Goal: Task Accomplishment & Management: Use online tool/utility

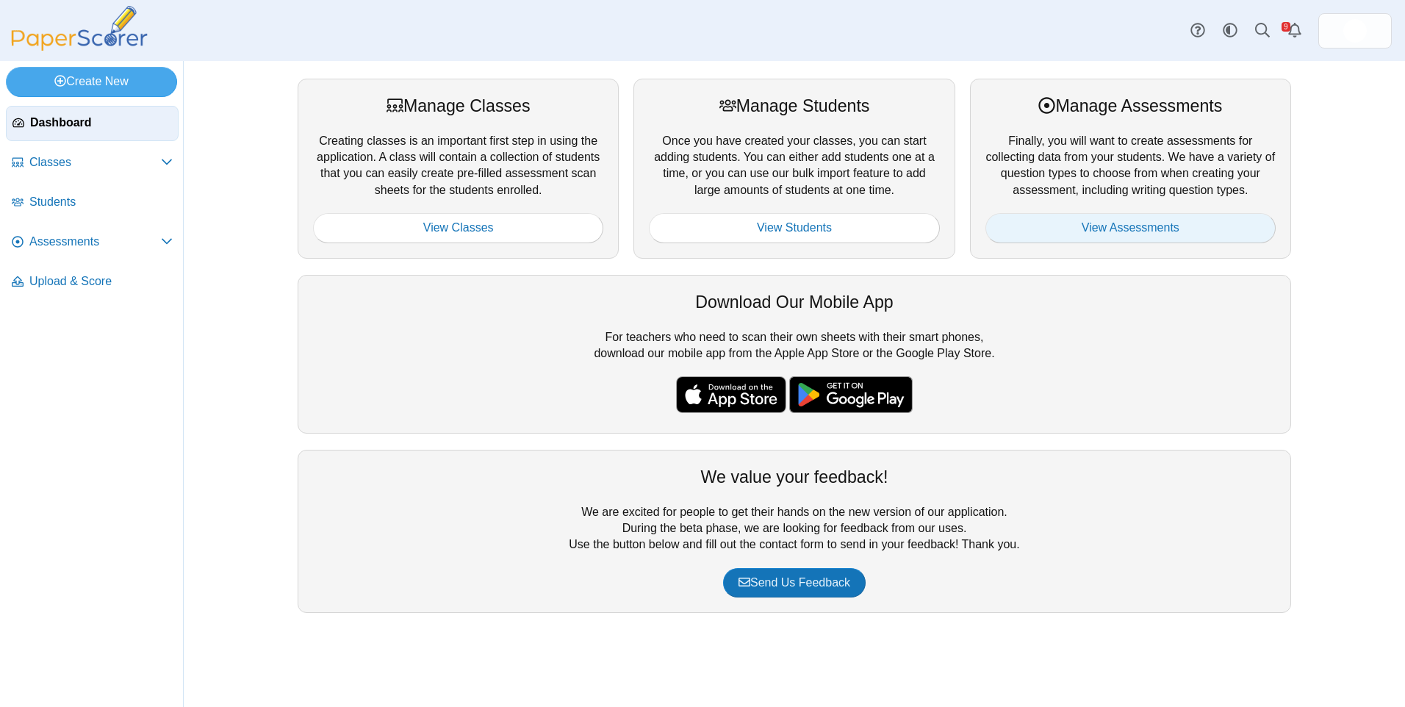
click at [697, 222] on link "View Assessments" at bounding box center [1130, 227] width 290 height 29
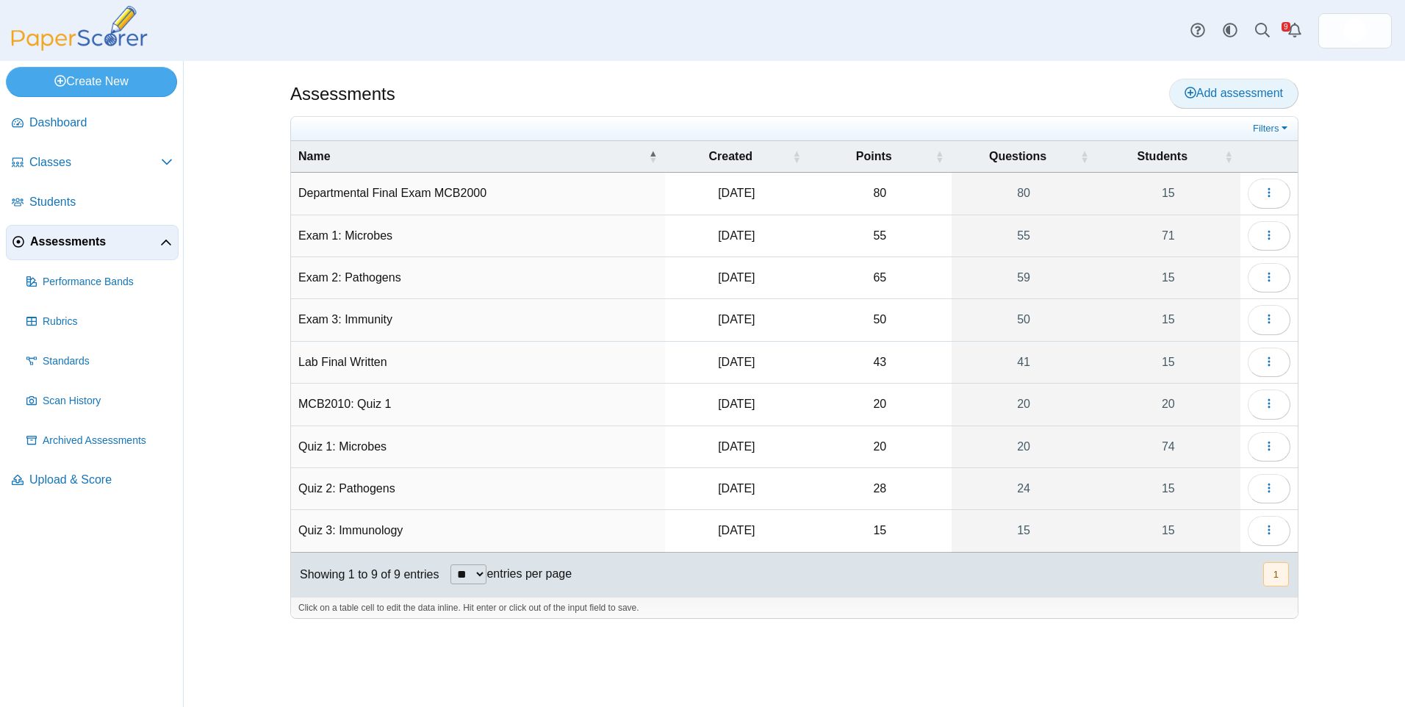
click at [1212, 87] on span "Add assessment" at bounding box center [1233, 93] width 98 height 12
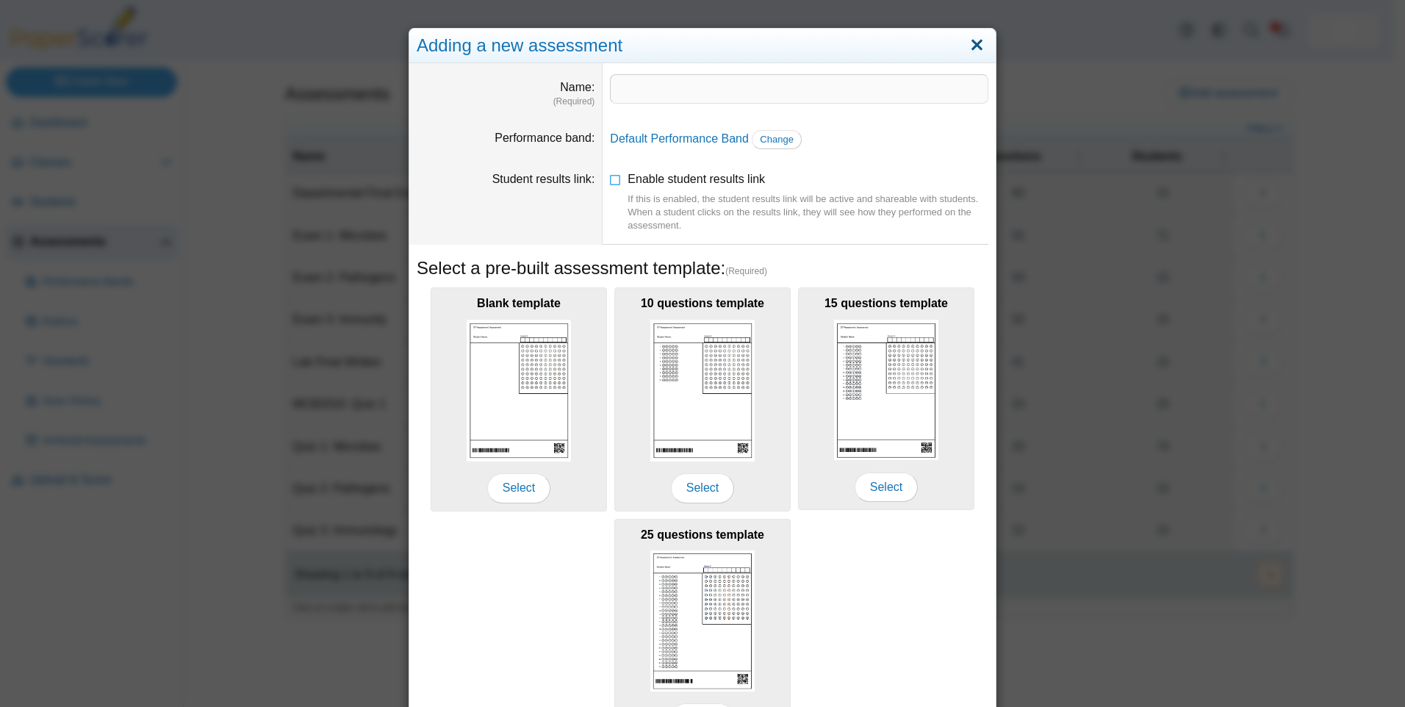
click at [965, 43] on link "Close" at bounding box center [976, 45] width 23 height 25
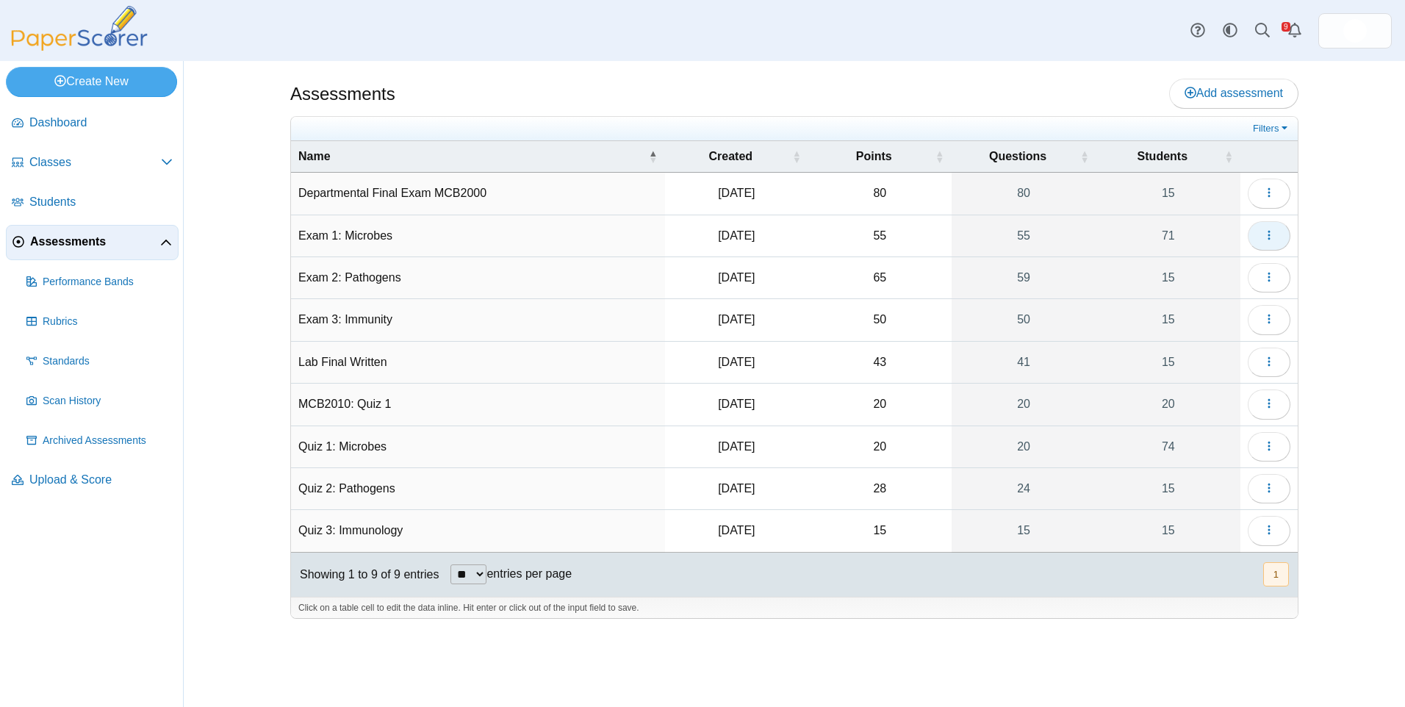
click at [1273, 231] on icon "button" at bounding box center [1269, 235] width 12 height 12
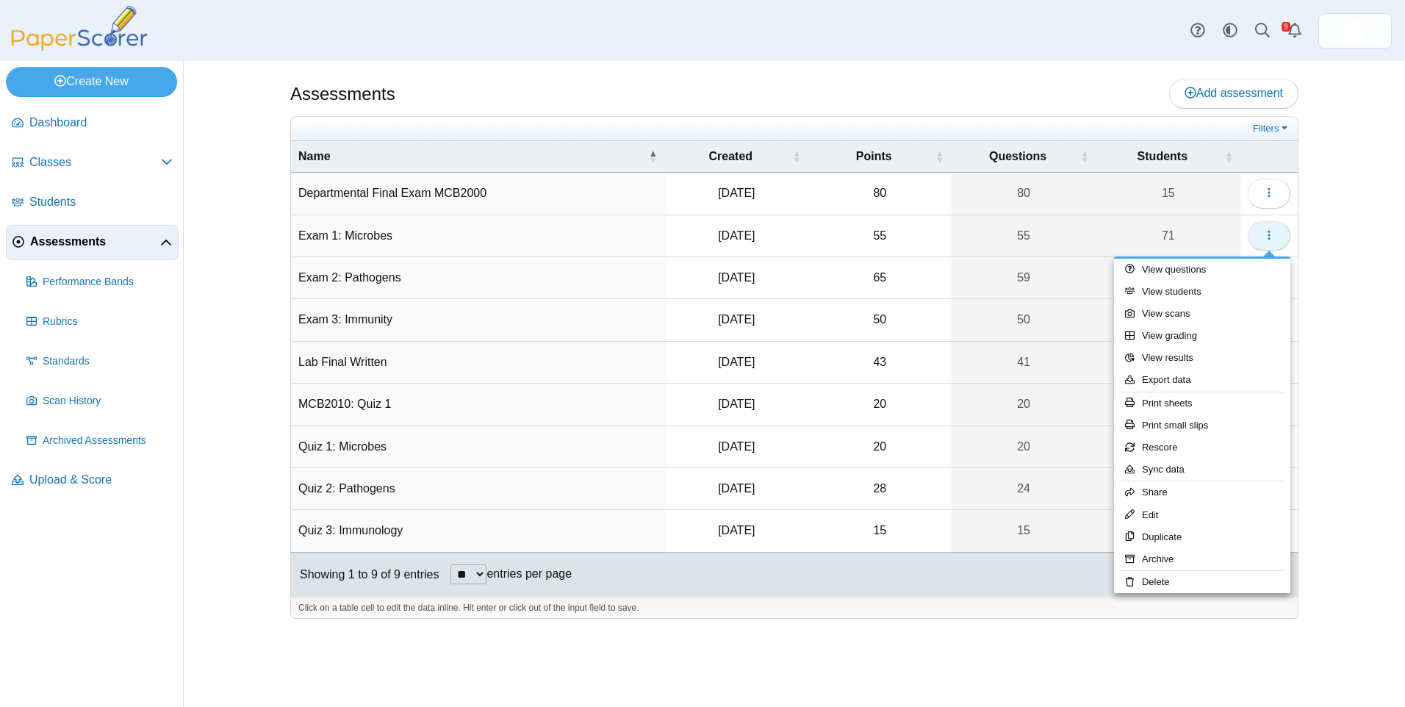
click at [1269, 225] on button "button" at bounding box center [1268, 235] width 43 height 29
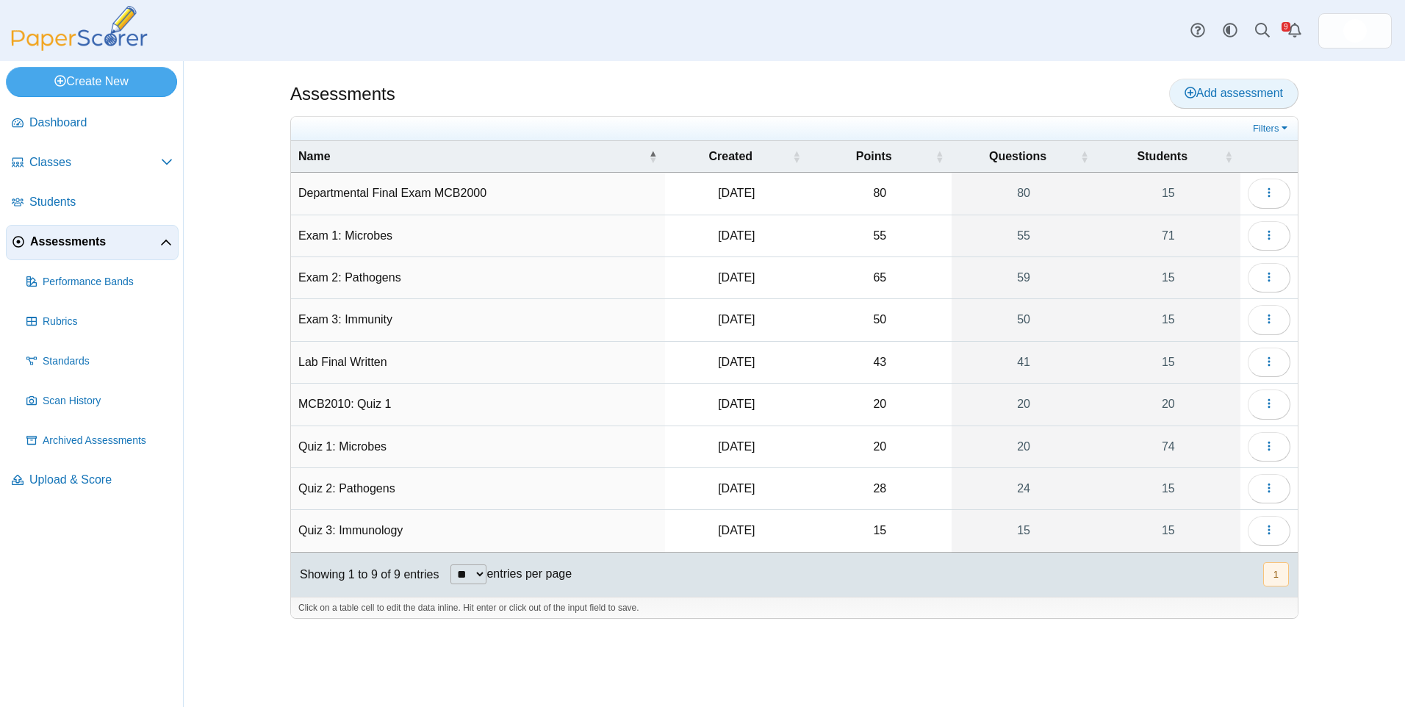
click at [1221, 92] on span "Add assessment" at bounding box center [1233, 93] width 98 height 12
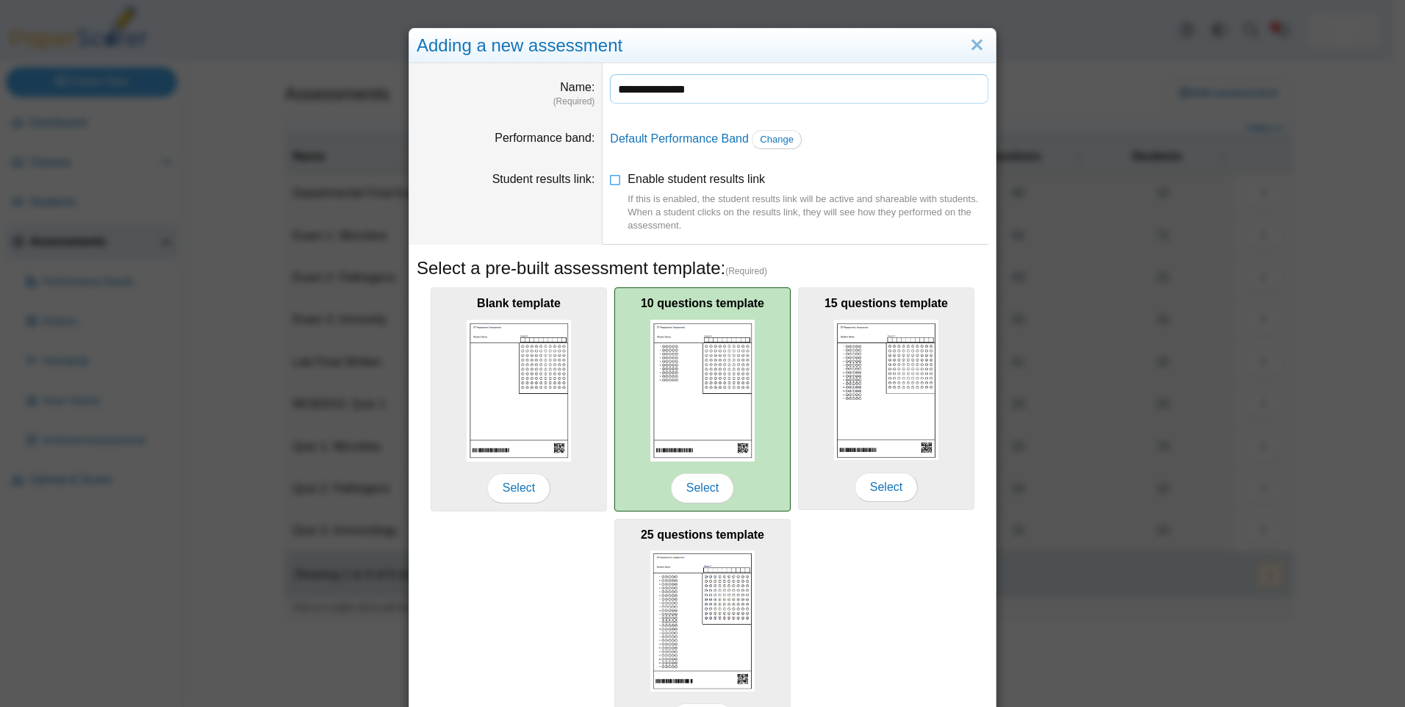
scroll to position [95, 0]
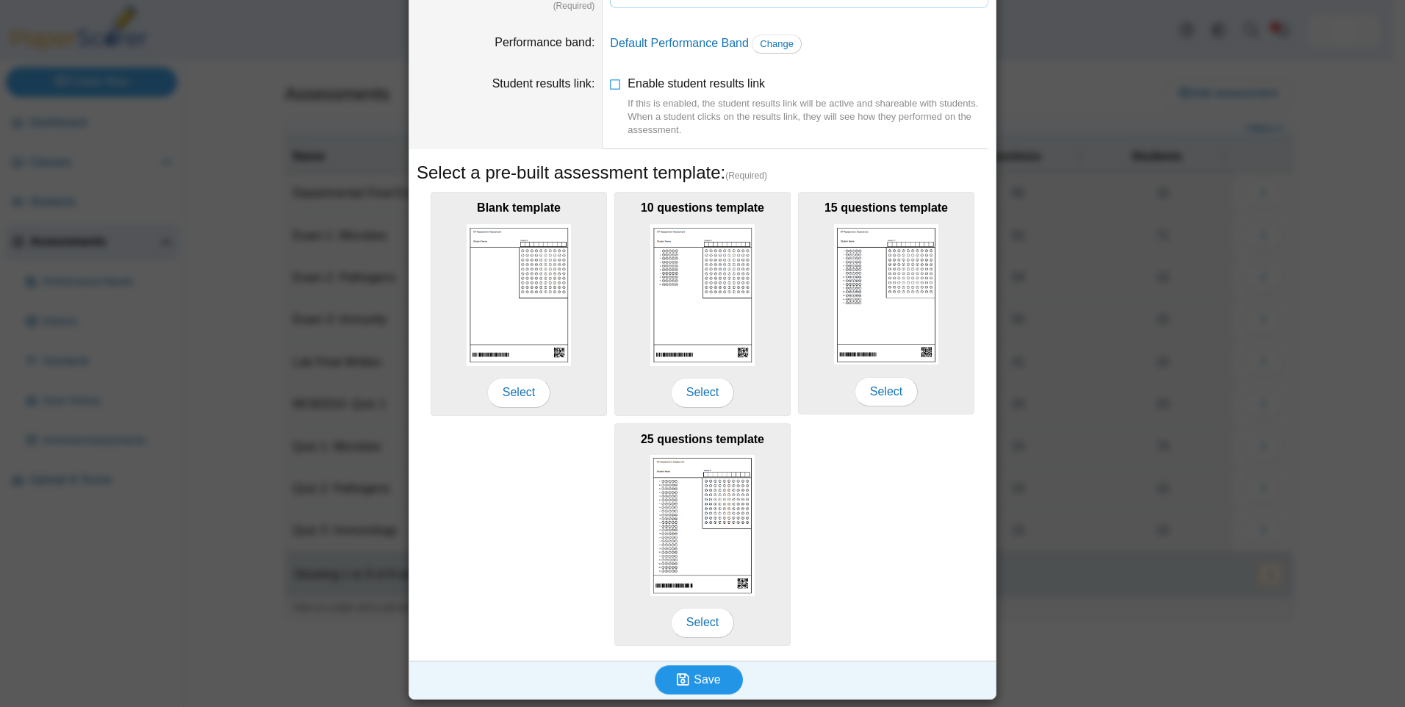
type input "**********"
click at [693, 676] on span "Save" at bounding box center [706, 679] width 26 height 12
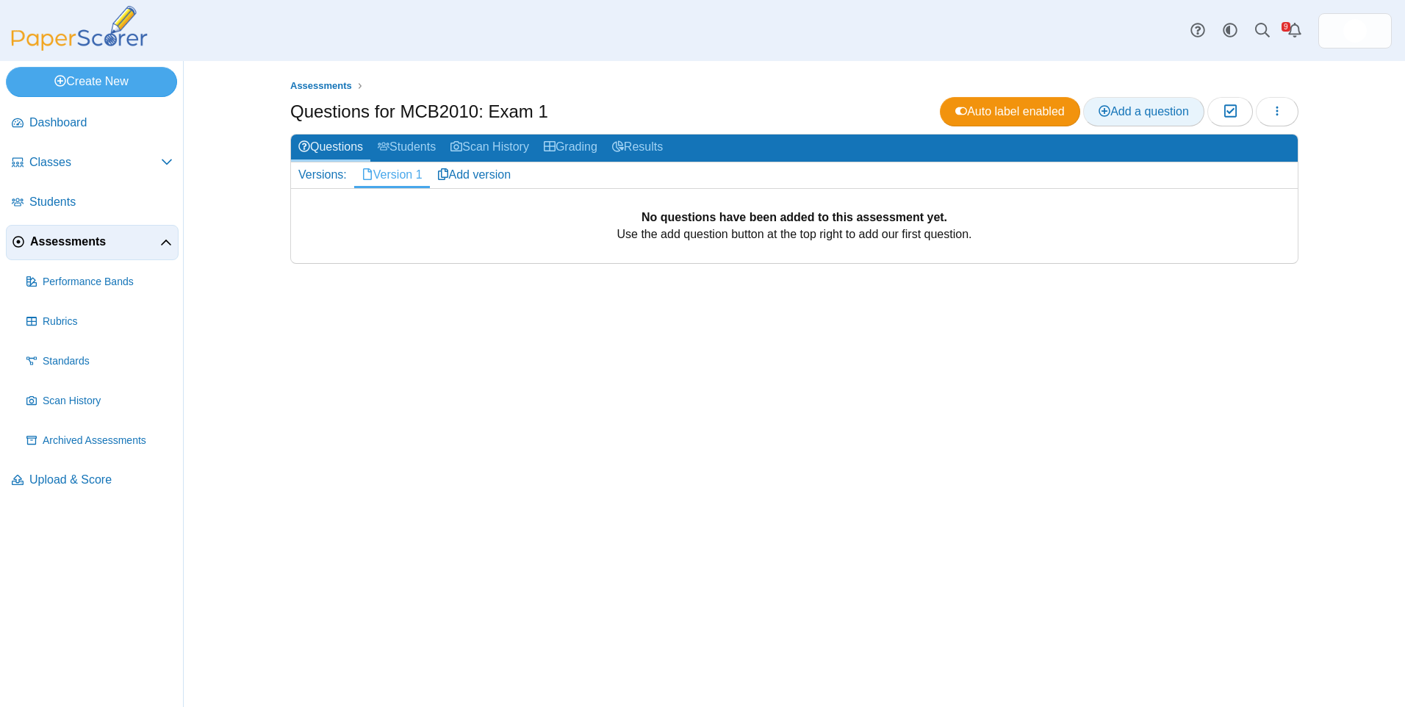
click at [1151, 97] on link "Add a question" at bounding box center [1143, 111] width 121 height 29
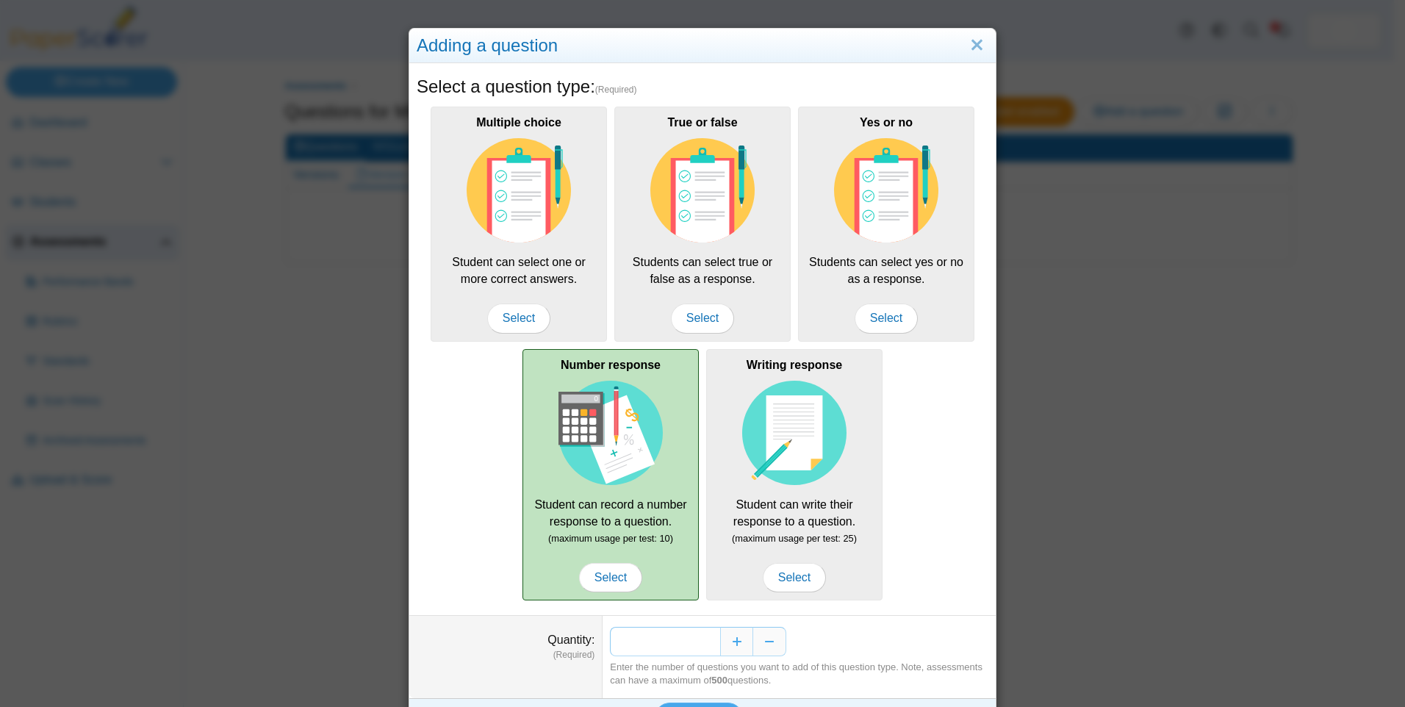
scroll to position [38, 0]
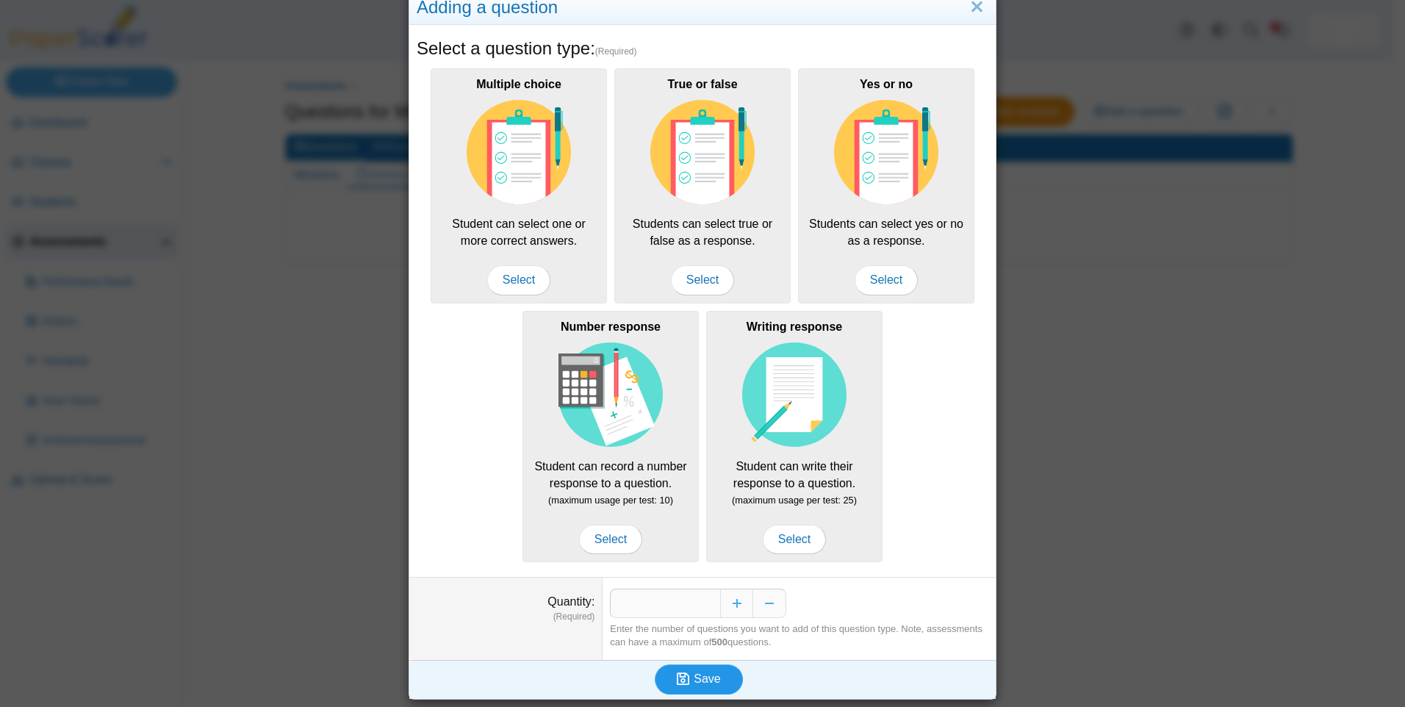
click at [704, 675] on span "Save" at bounding box center [706, 678] width 26 height 12
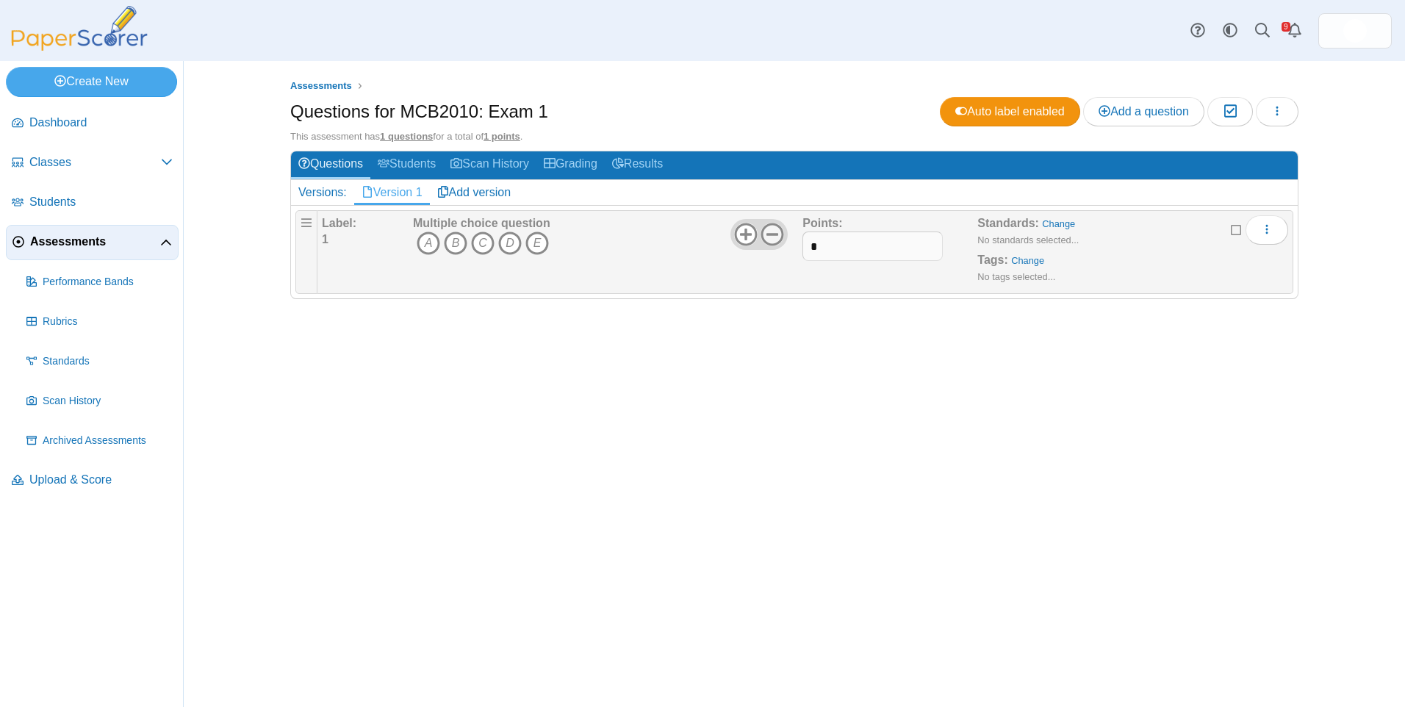
click at [775, 234] on use at bounding box center [772, 234] width 23 height 23
click at [1269, 223] on icon "More options" at bounding box center [1267, 229] width 12 height 12
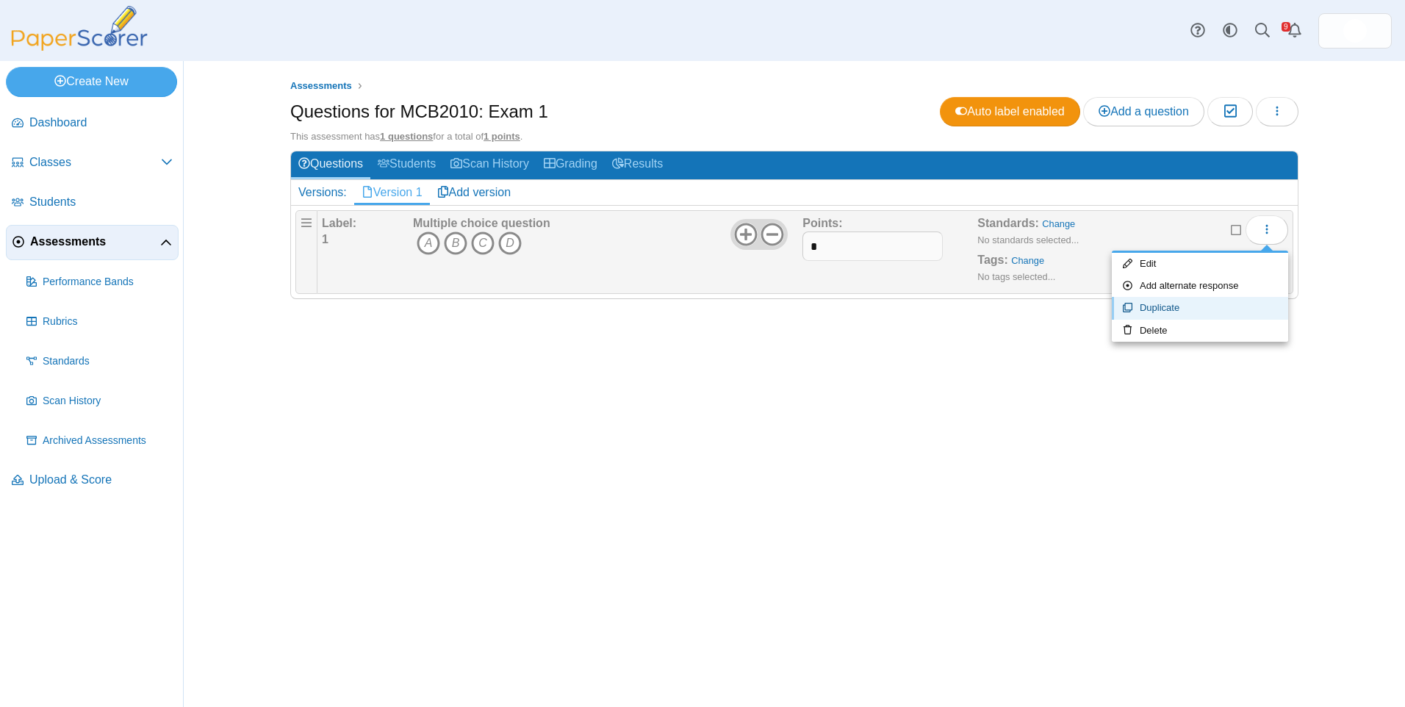
click at [1239, 308] on link "Duplicate" at bounding box center [1199, 308] width 176 height 22
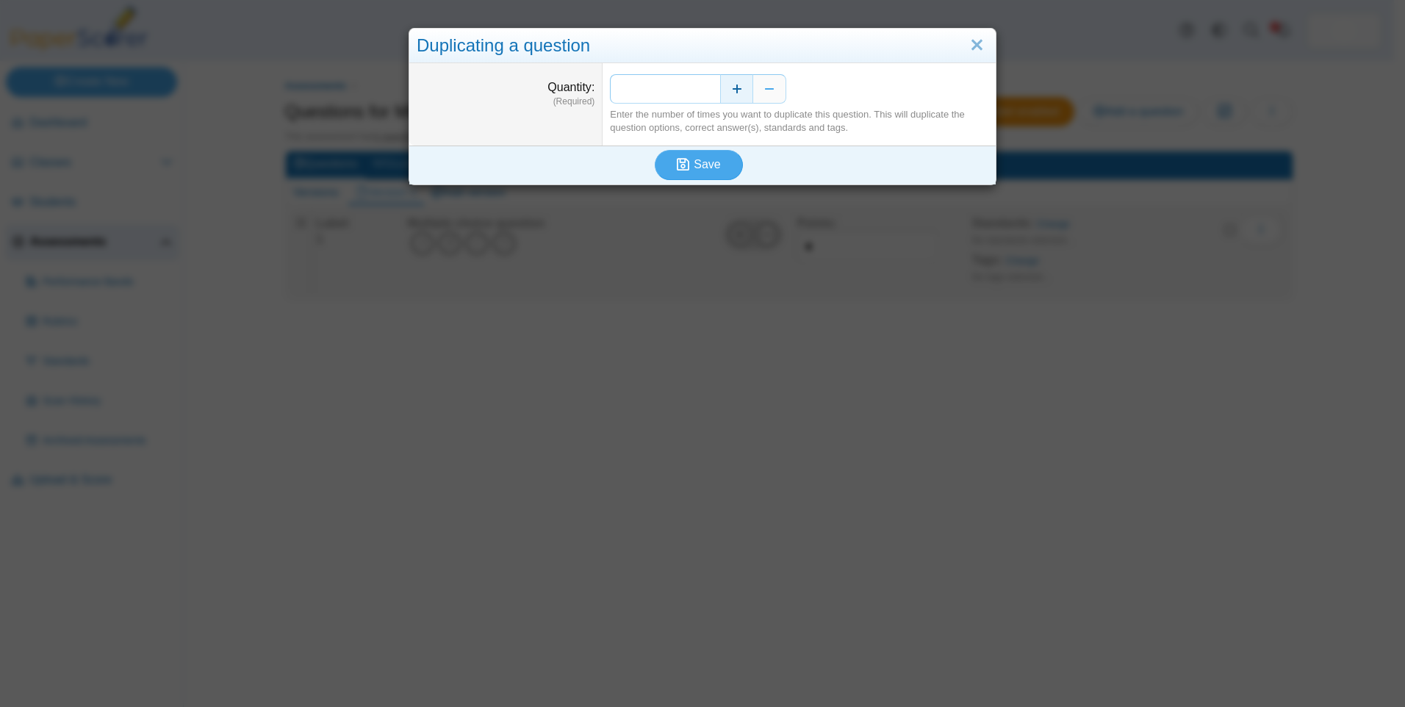
drag, startPoint x: 671, startPoint y: 98, endPoint x: 730, endPoint y: 80, distance: 62.1
click at [727, 82] on div "*" at bounding box center [799, 88] width 378 height 29
type input "**"
click at [655, 150] on button "Save" at bounding box center [699, 164] width 88 height 29
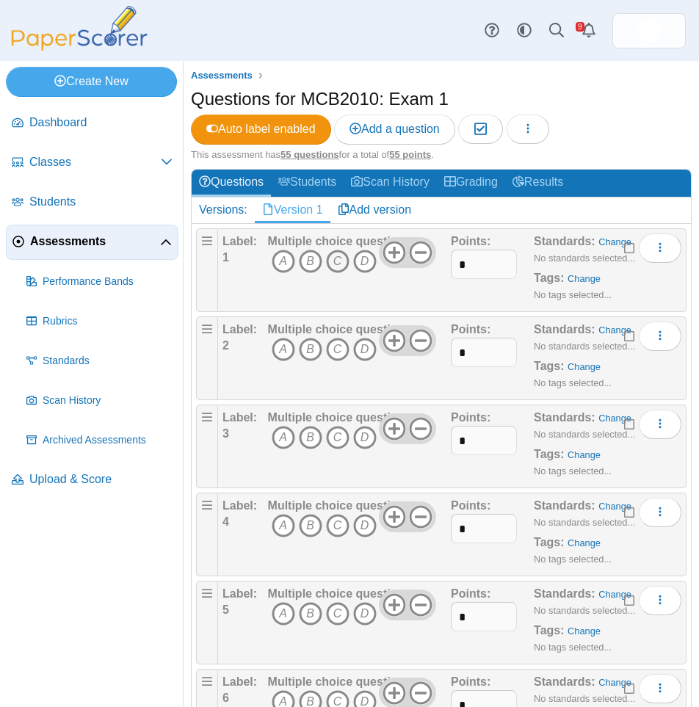
click at [336, 266] on icon "C" at bounding box center [338, 262] width 24 height 24
click at [365, 356] on icon "D" at bounding box center [365, 350] width 24 height 24
drag, startPoint x: 278, startPoint y: 441, endPoint x: 309, endPoint y: 486, distance: 54.4
click at [278, 441] on icon "A" at bounding box center [284, 438] width 24 height 24
click at [311, 527] on icon "B" at bounding box center [311, 526] width 24 height 24
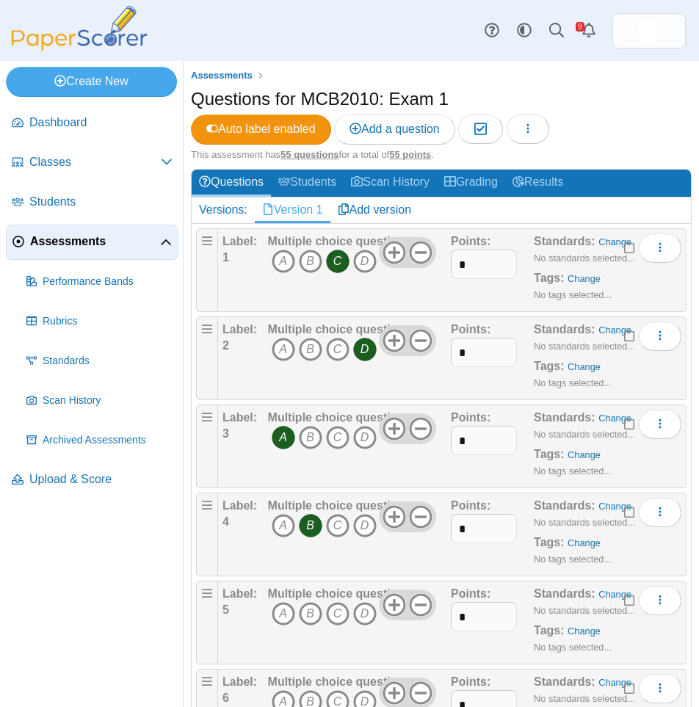
scroll to position [73, 0]
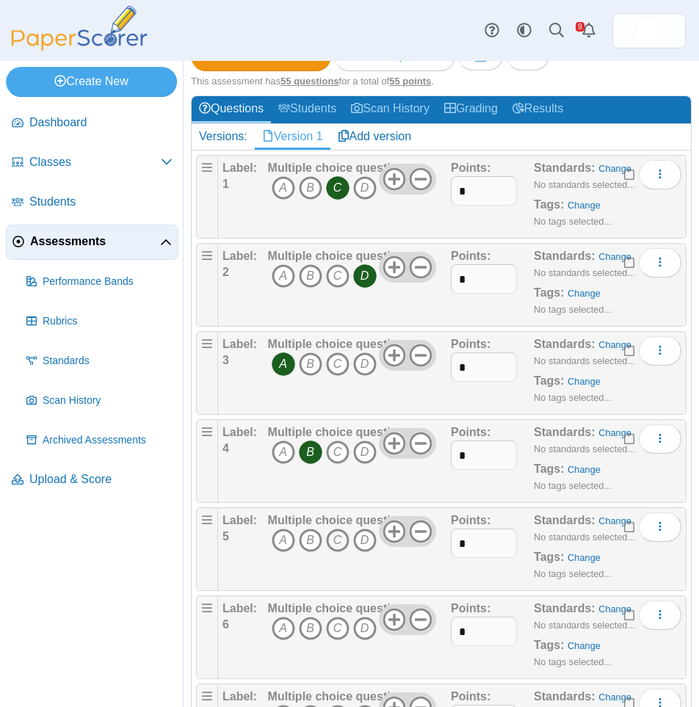
click at [336, 541] on icon "C" at bounding box center [338, 541] width 24 height 24
click at [311, 631] on icon "B" at bounding box center [311, 629] width 24 height 24
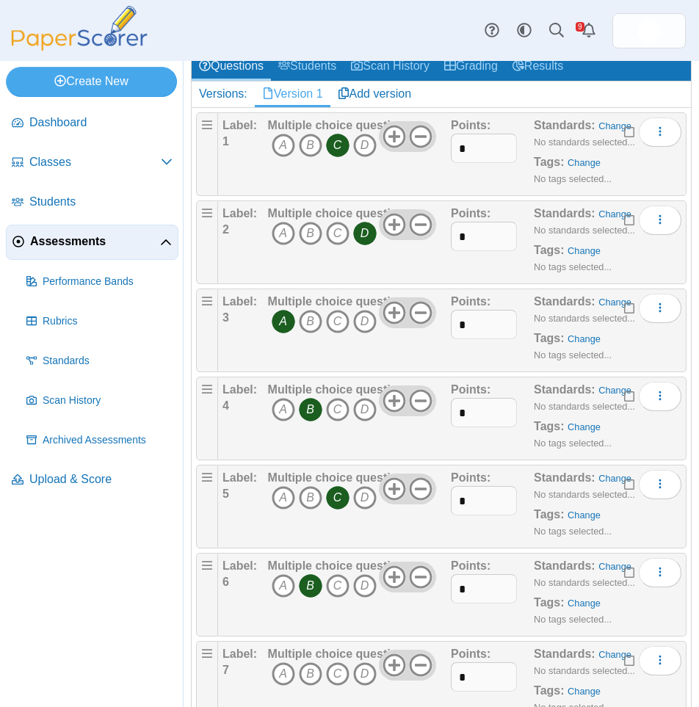
scroll to position [147, 0]
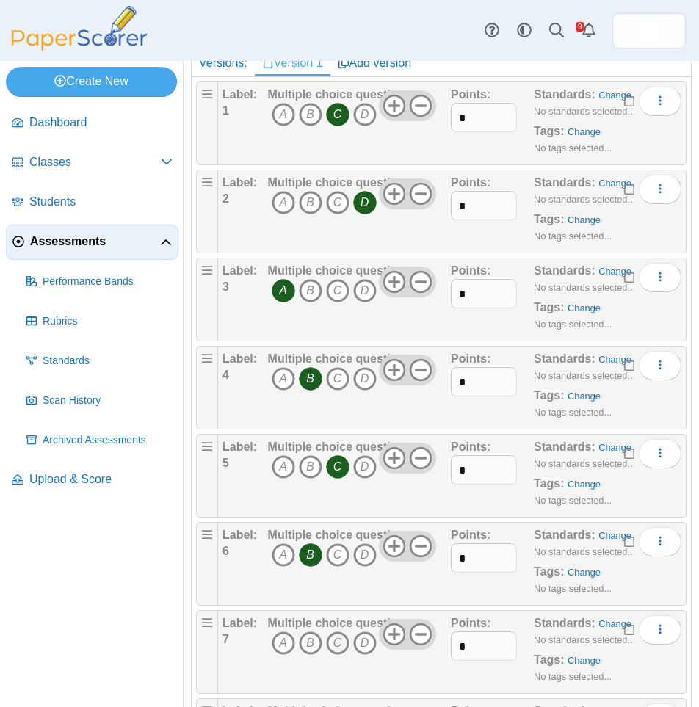
click at [339, 641] on icon "C" at bounding box center [338, 644] width 24 height 24
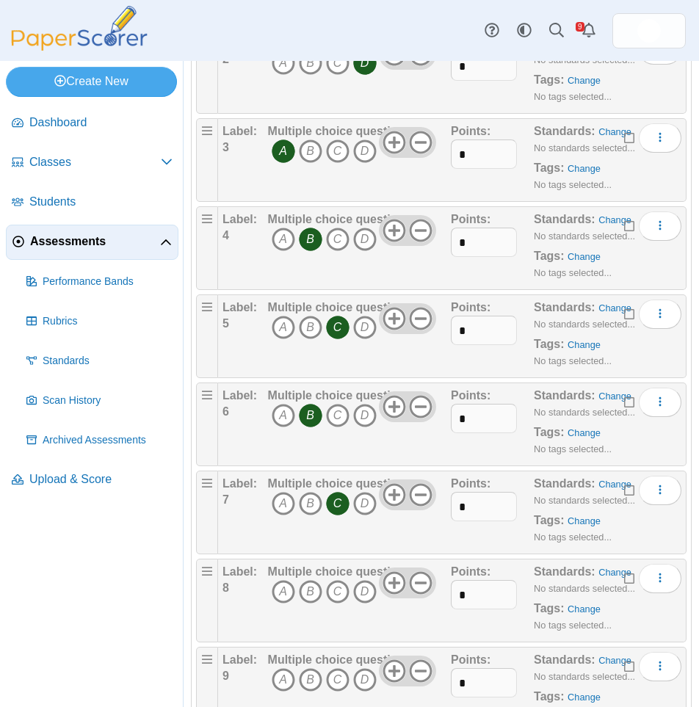
scroll to position [294, 0]
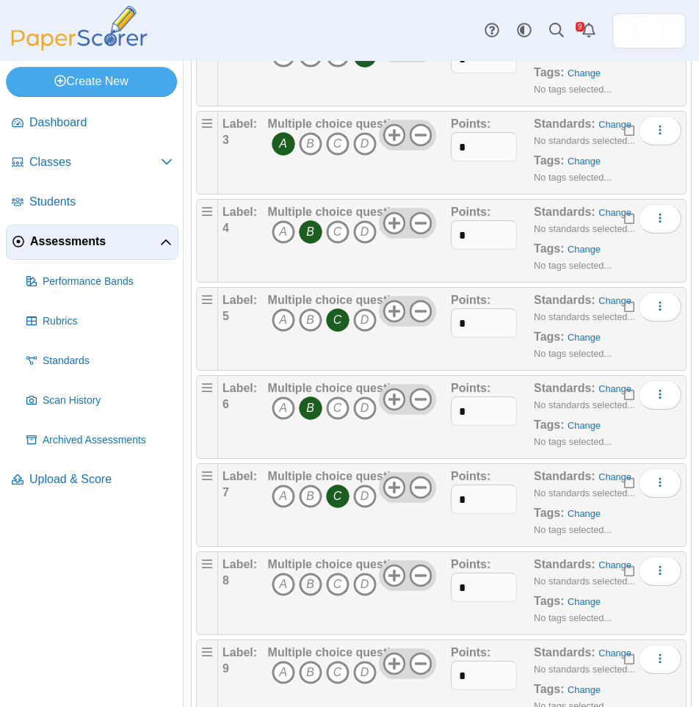
click at [303, 585] on icon "B" at bounding box center [311, 585] width 24 height 24
click at [358, 670] on icon "D" at bounding box center [365, 673] width 24 height 24
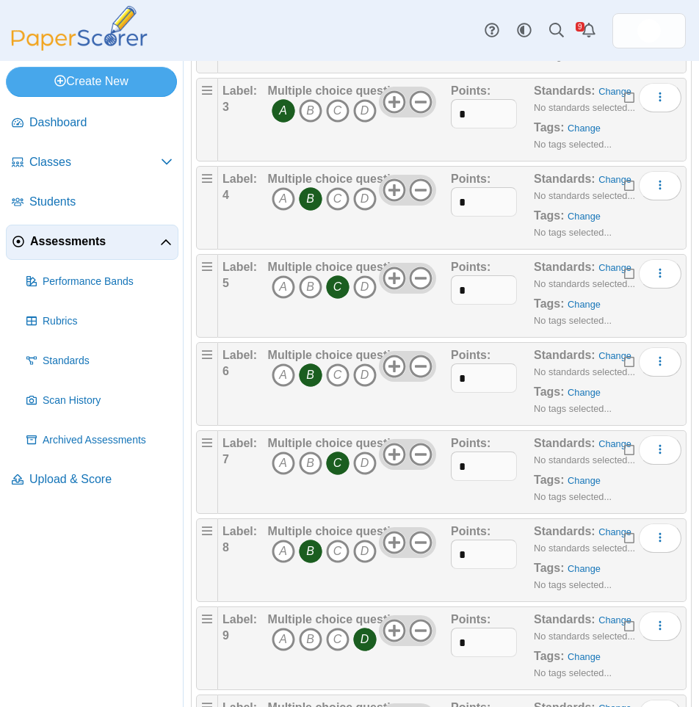
scroll to position [367, 0]
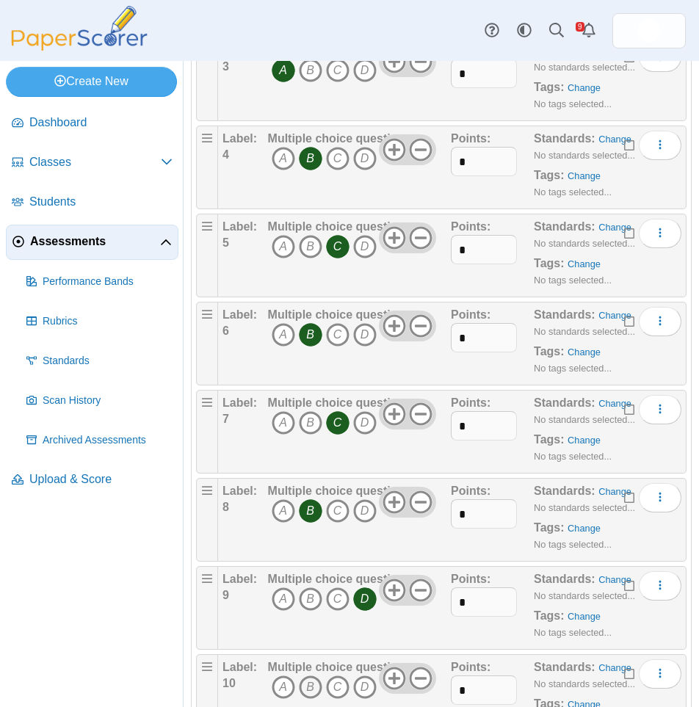
click at [305, 689] on icon "B" at bounding box center [311, 688] width 24 height 24
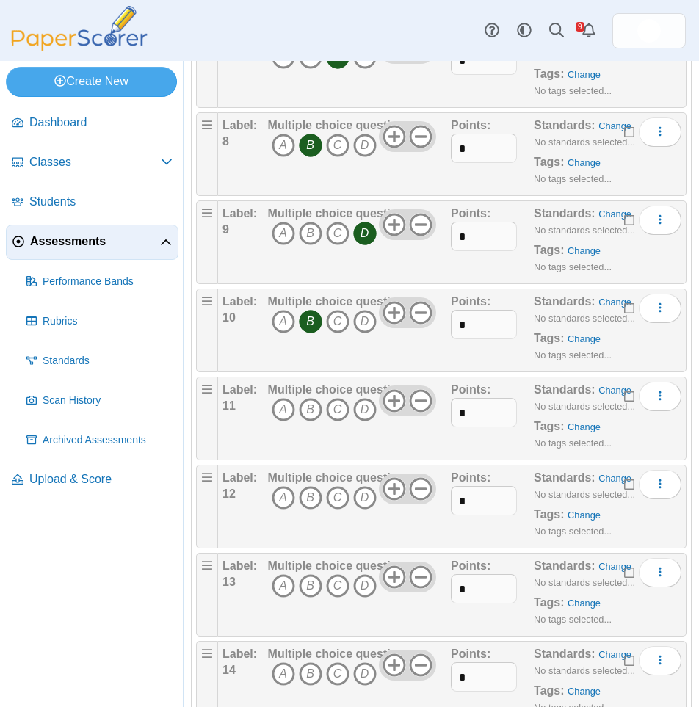
scroll to position [735, 0]
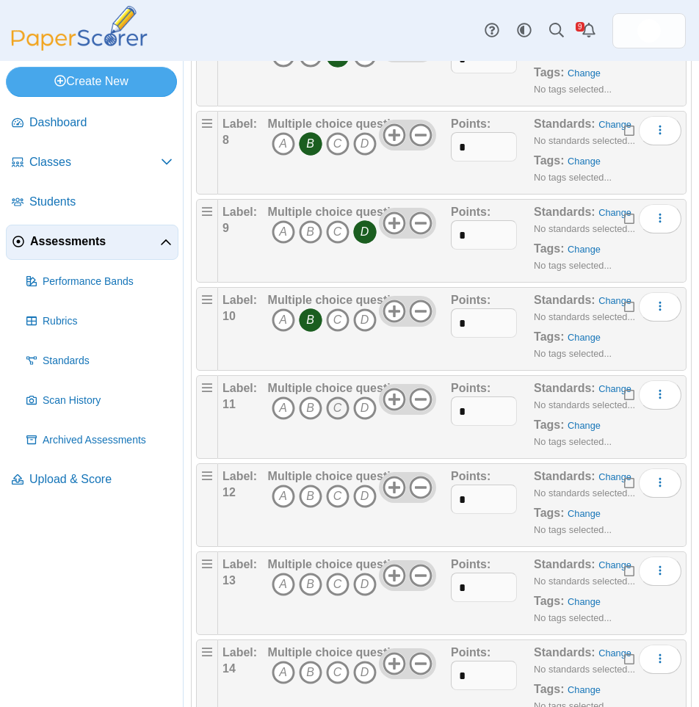
click at [339, 408] on icon "C" at bounding box center [338, 409] width 24 height 24
click at [275, 494] on icon "A" at bounding box center [284, 497] width 24 height 24
click at [314, 585] on icon "B" at bounding box center [311, 585] width 24 height 24
click at [311, 674] on icon "B" at bounding box center [311, 673] width 24 height 24
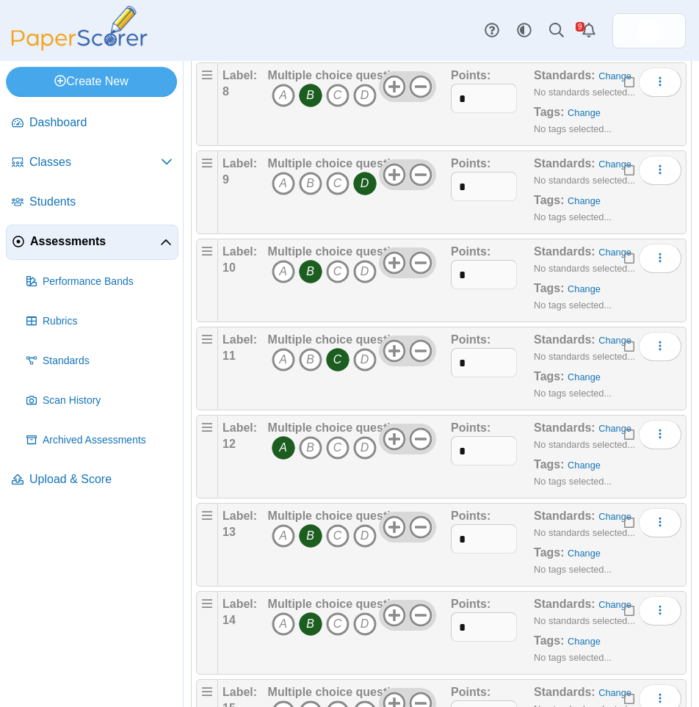
scroll to position [882, 0]
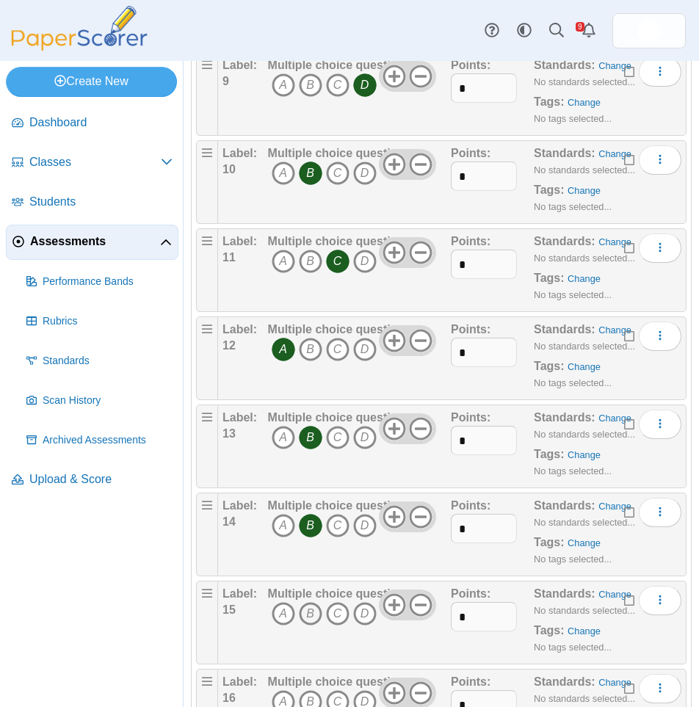
click at [309, 616] on icon "B" at bounding box center [311, 614] width 24 height 24
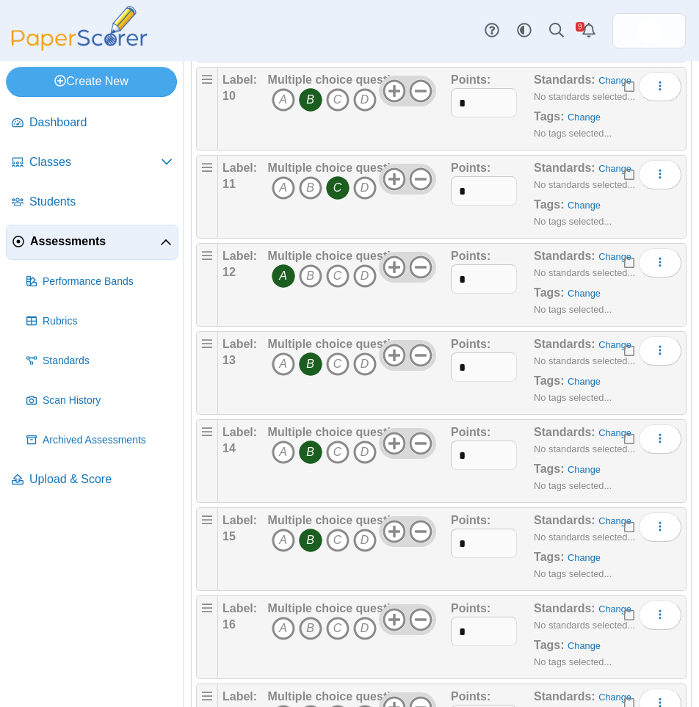
scroll to position [1028, 0]
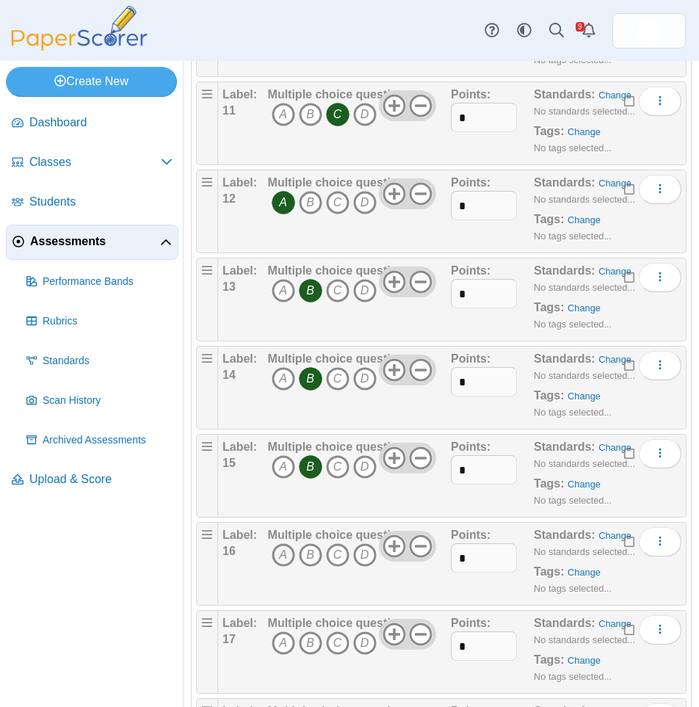
click at [277, 564] on icon "A" at bounding box center [284, 556] width 24 height 24
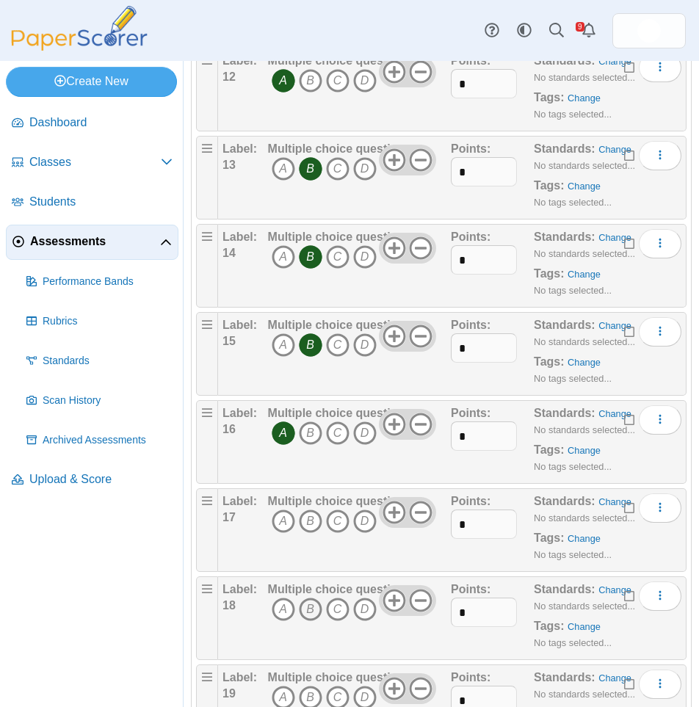
scroll to position [1175, 0]
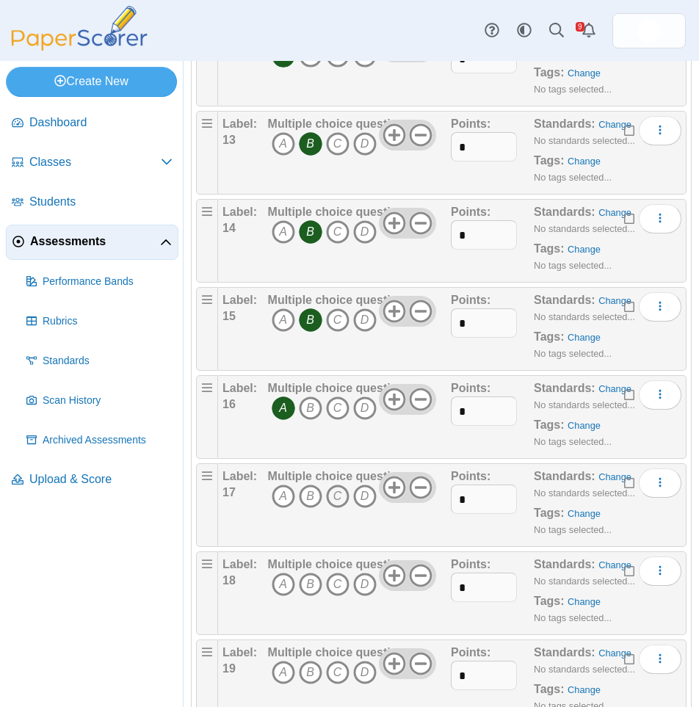
click at [334, 498] on icon "C" at bounding box center [338, 497] width 24 height 24
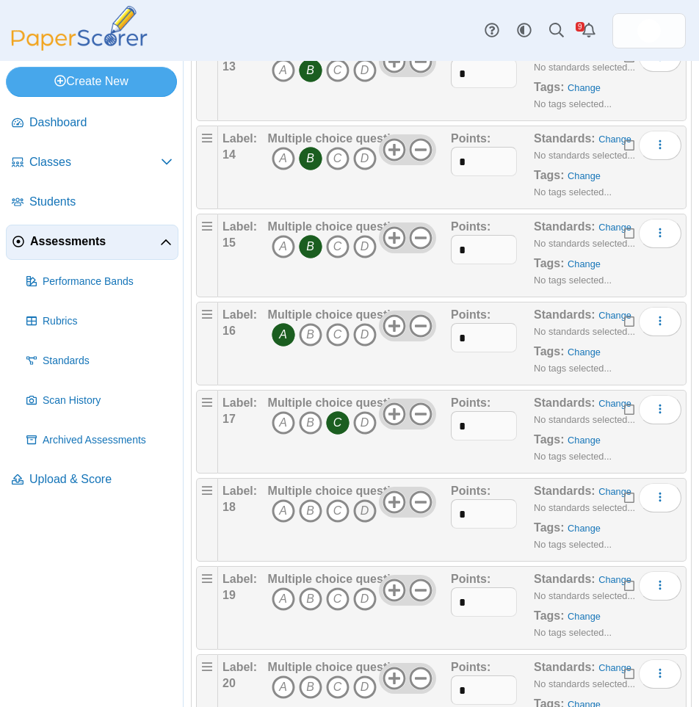
click at [367, 513] on icon "D" at bounding box center [365, 512] width 24 height 24
click at [366, 605] on icon "D" at bounding box center [365, 600] width 24 height 24
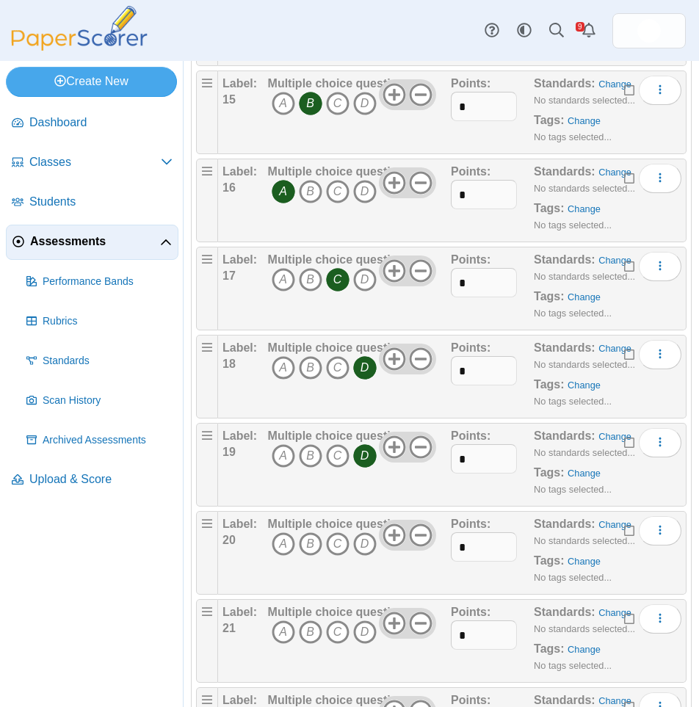
scroll to position [1396, 0]
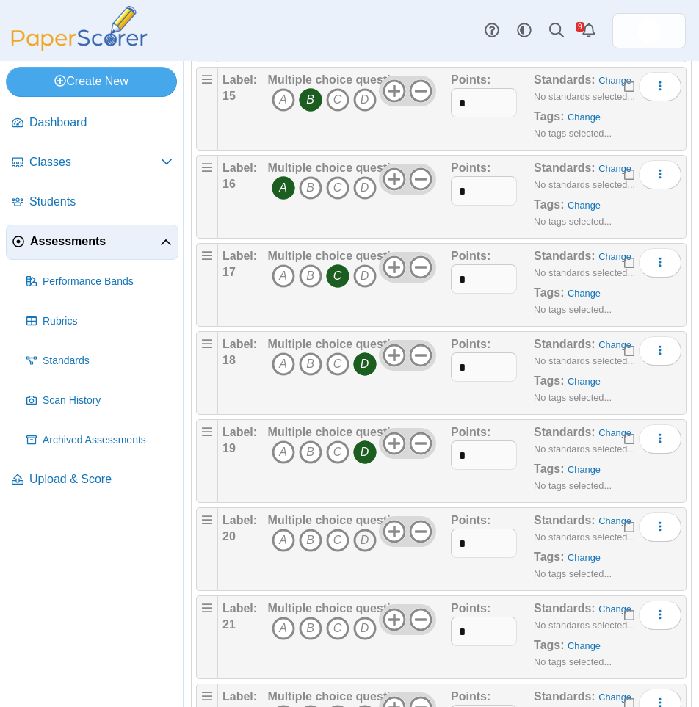
click at [363, 539] on icon "D" at bounding box center [365, 541] width 24 height 24
click at [365, 634] on icon "D" at bounding box center [365, 629] width 24 height 24
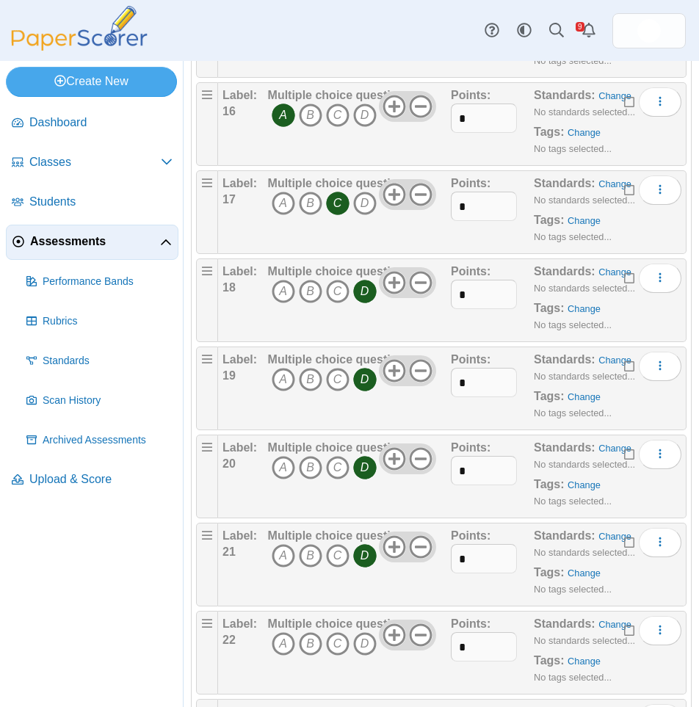
scroll to position [1469, 0]
click at [328, 639] on icon "C" at bounding box center [338, 644] width 24 height 24
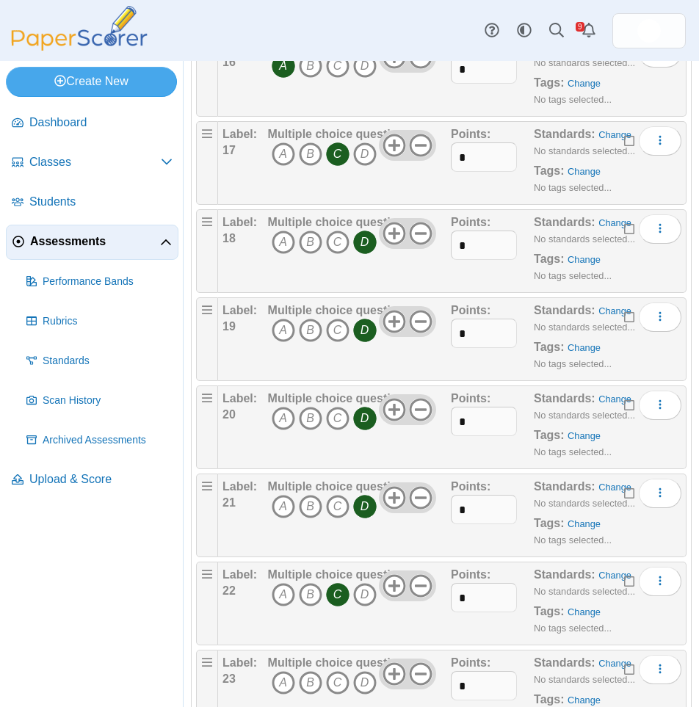
scroll to position [1616, 0]
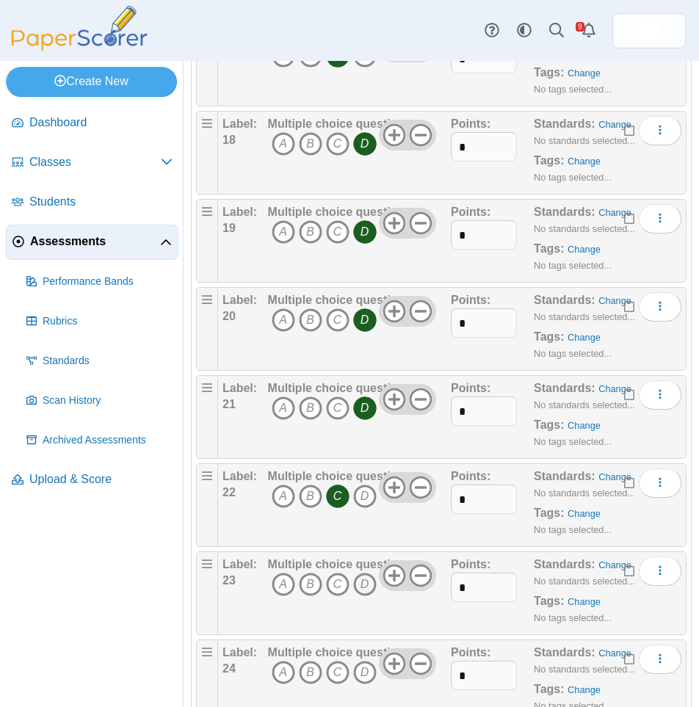
click at [366, 591] on icon "D" at bounding box center [365, 585] width 24 height 24
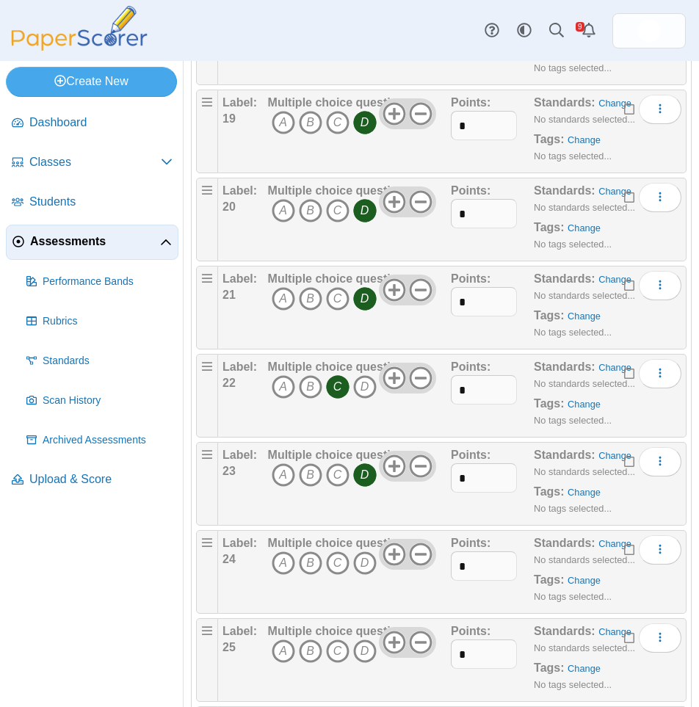
scroll to position [1763, 0]
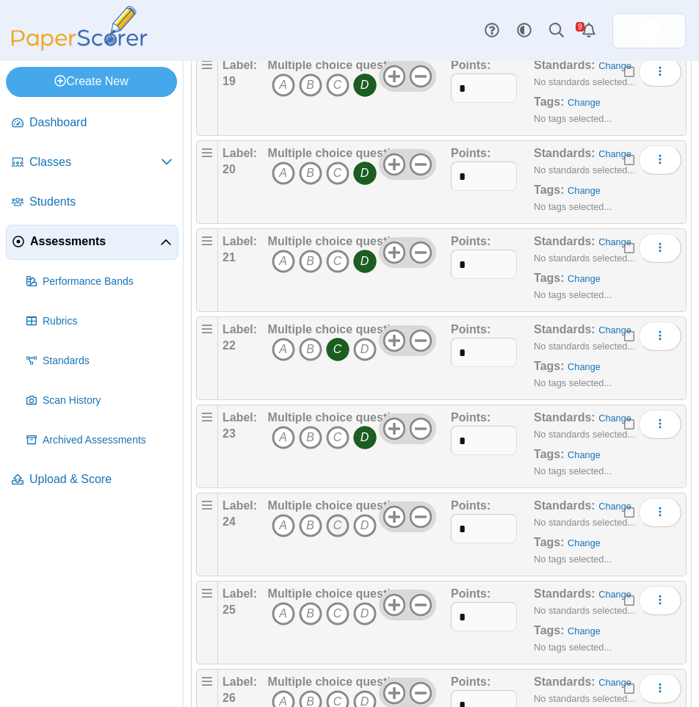
click at [336, 530] on icon "C" at bounding box center [338, 526] width 24 height 24
click at [308, 610] on icon "B" at bounding box center [311, 614] width 24 height 24
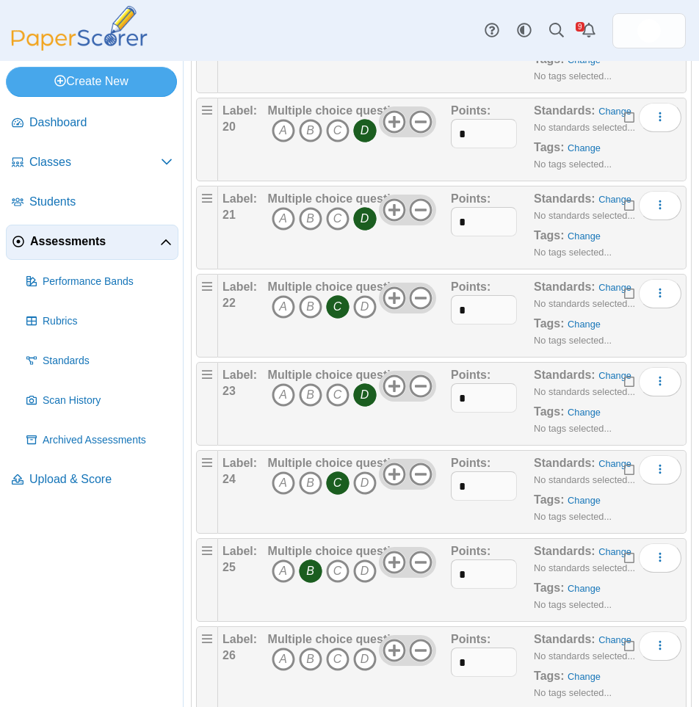
scroll to position [1836, 0]
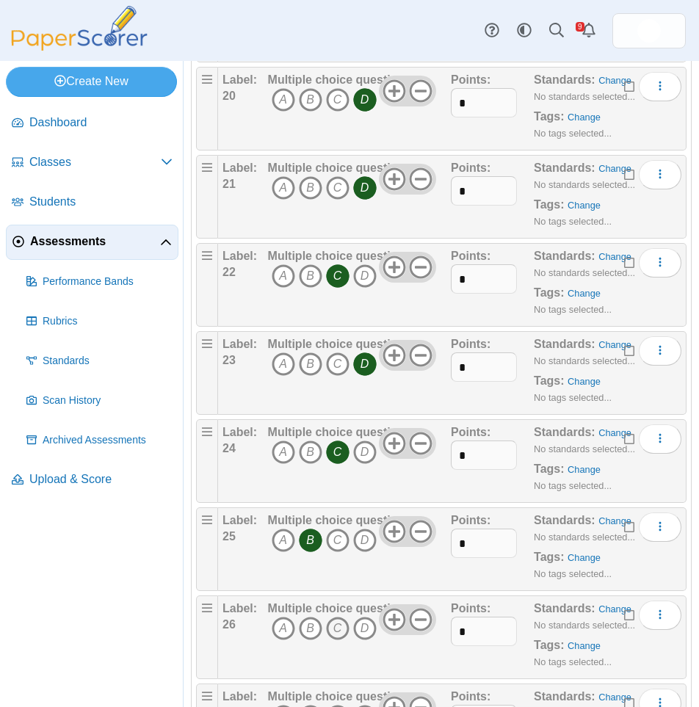
click at [335, 621] on icon "C" at bounding box center [338, 629] width 24 height 24
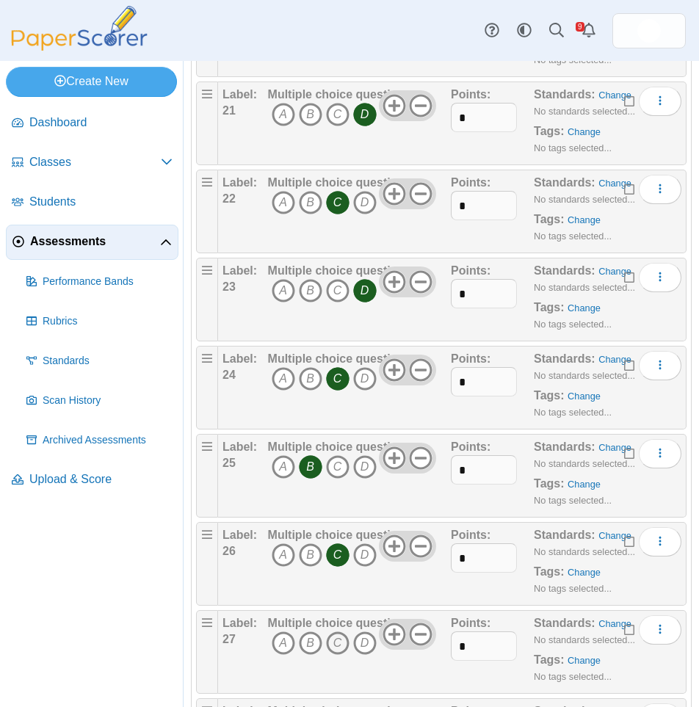
click at [335, 638] on icon "C" at bounding box center [338, 644] width 24 height 24
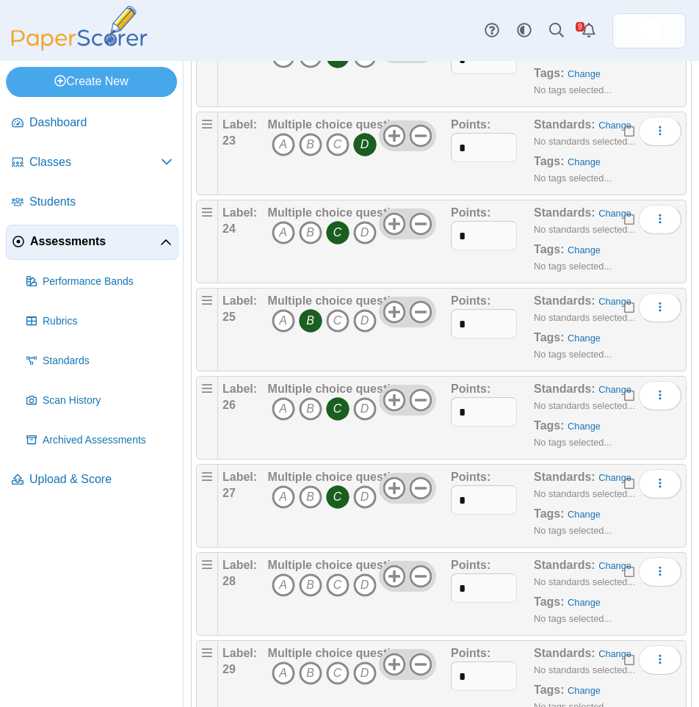
scroll to position [2057, 0]
click at [280, 589] on icon "A" at bounding box center [284, 585] width 24 height 24
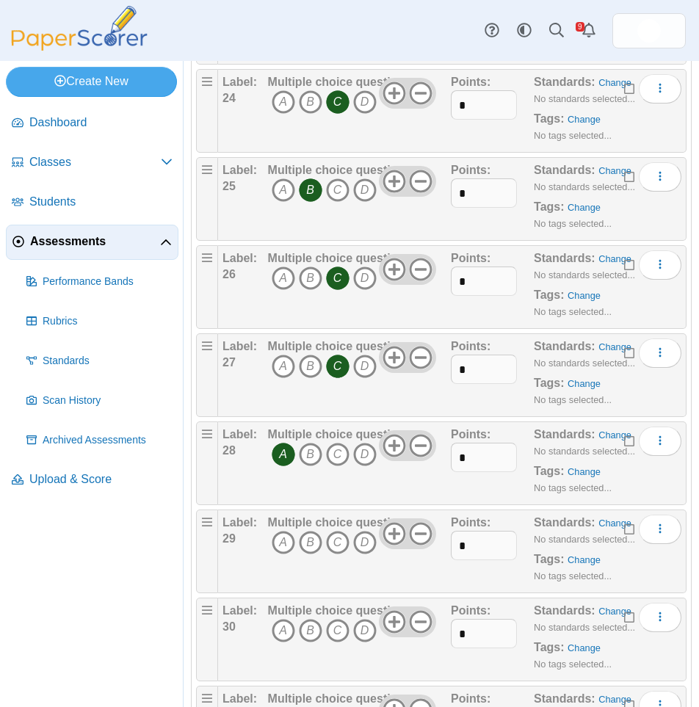
scroll to position [2204, 0]
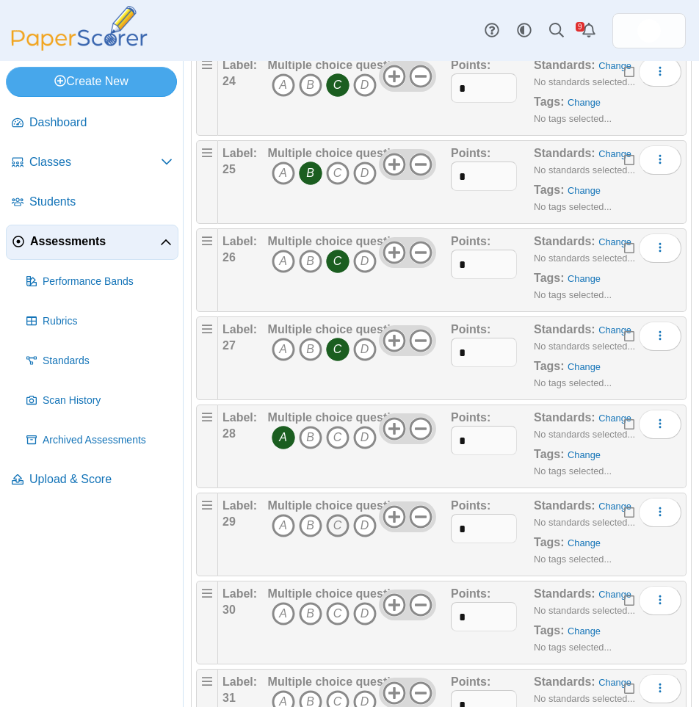
click at [334, 533] on icon "C" at bounding box center [338, 526] width 24 height 24
click at [331, 610] on icon "C" at bounding box center [338, 614] width 24 height 24
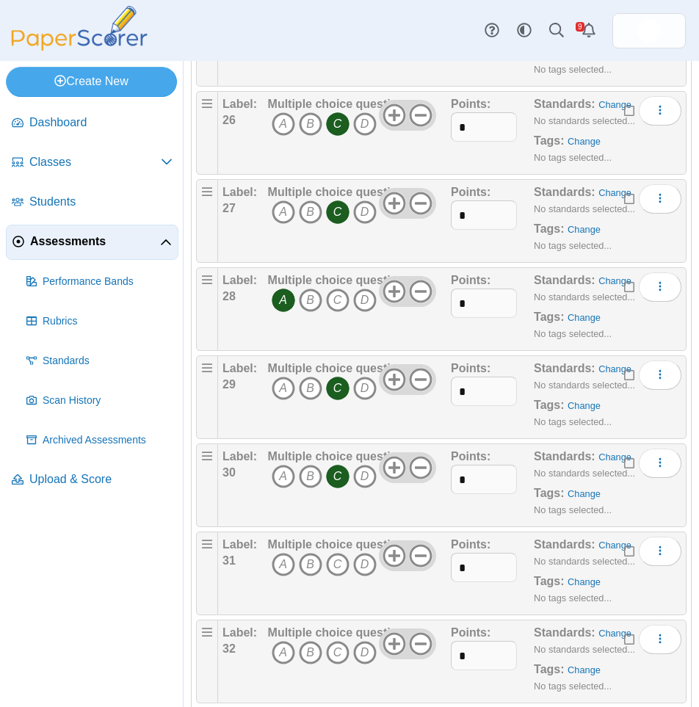
scroll to position [2351, 0]
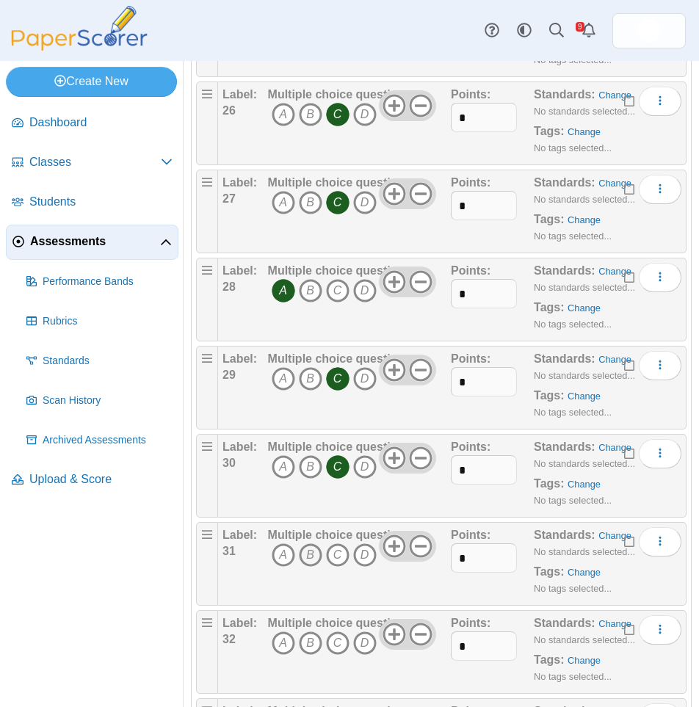
click at [307, 558] on icon "B" at bounding box center [311, 556] width 24 height 24
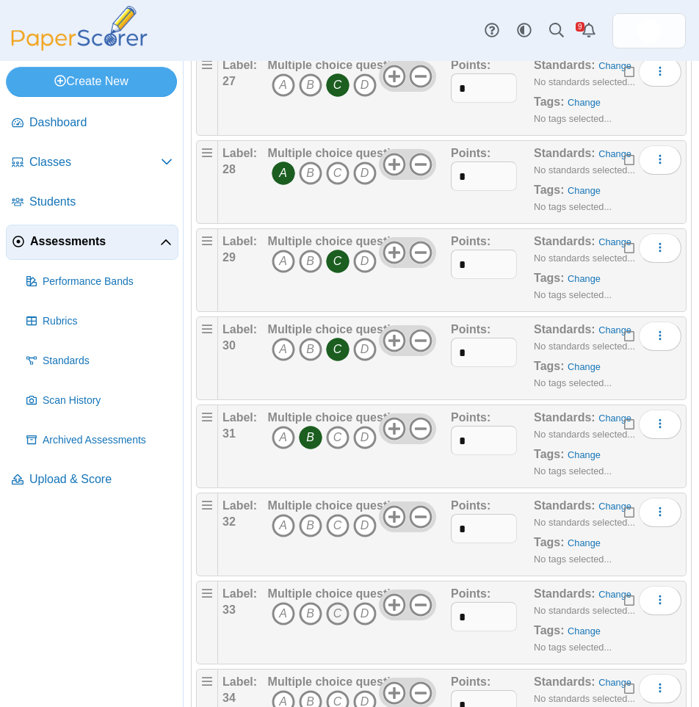
scroll to position [2498, 0]
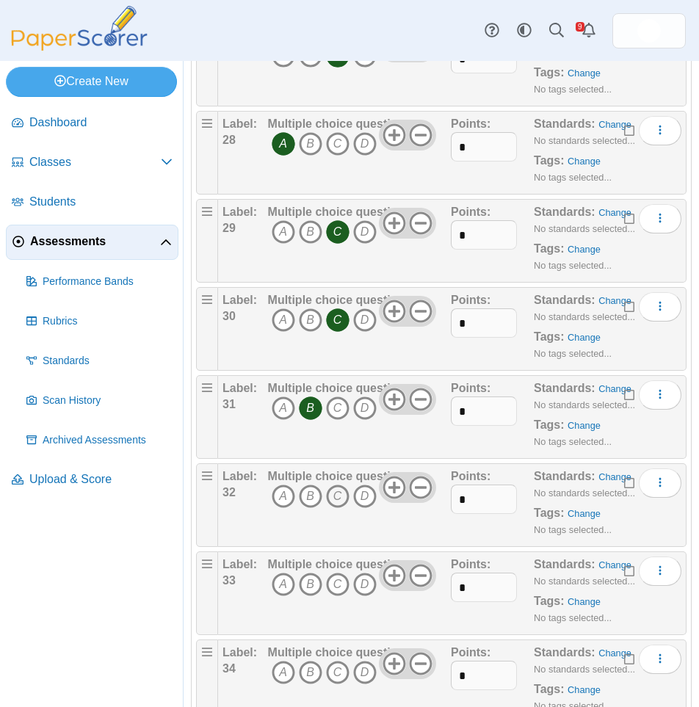
click at [335, 494] on icon "C" at bounding box center [338, 497] width 24 height 24
click at [363, 587] on icon "D" at bounding box center [365, 585] width 24 height 24
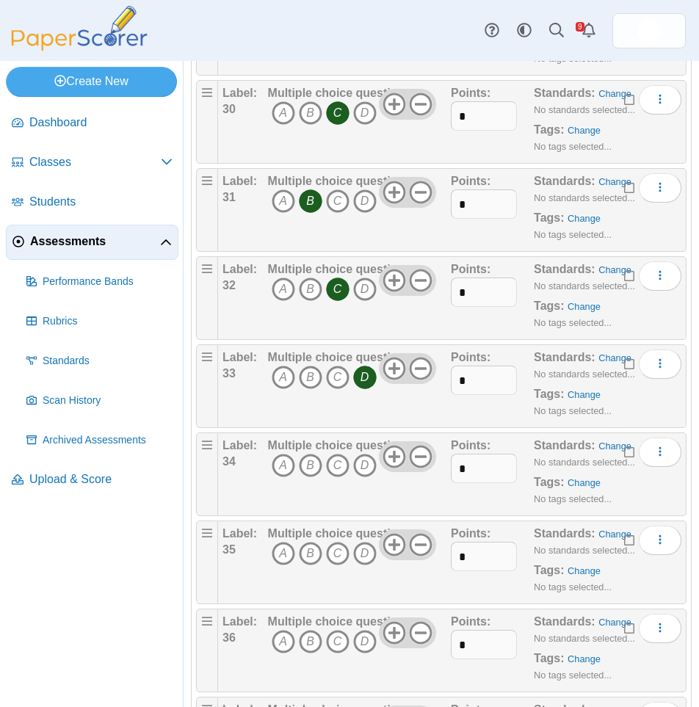
scroll to position [2718, 0]
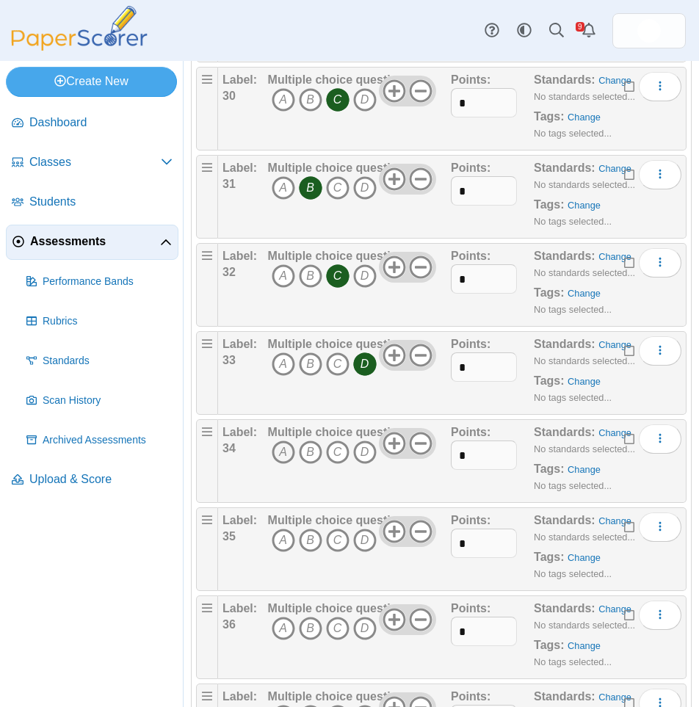
click at [286, 451] on icon "A" at bounding box center [284, 453] width 24 height 24
click at [309, 541] on icon "B" at bounding box center [311, 541] width 24 height 24
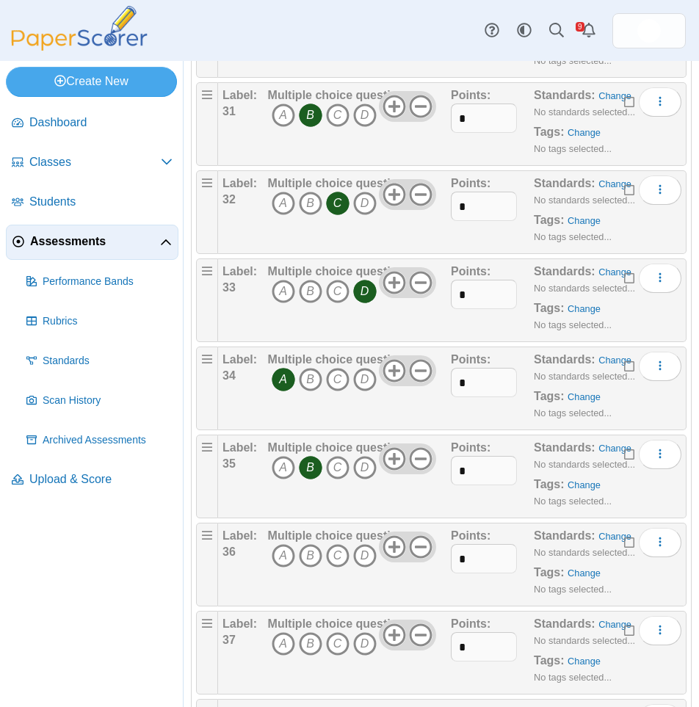
scroll to position [2791, 0]
click at [278, 555] on icon "A" at bounding box center [284, 556] width 24 height 24
click at [278, 640] on icon "A" at bounding box center [284, 644] width 24 height 24
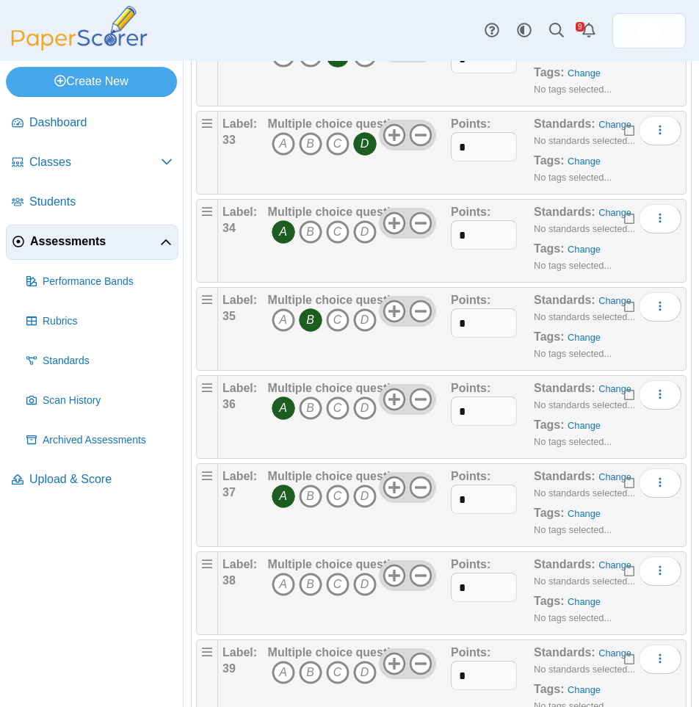
scroll to position [3012, 0]
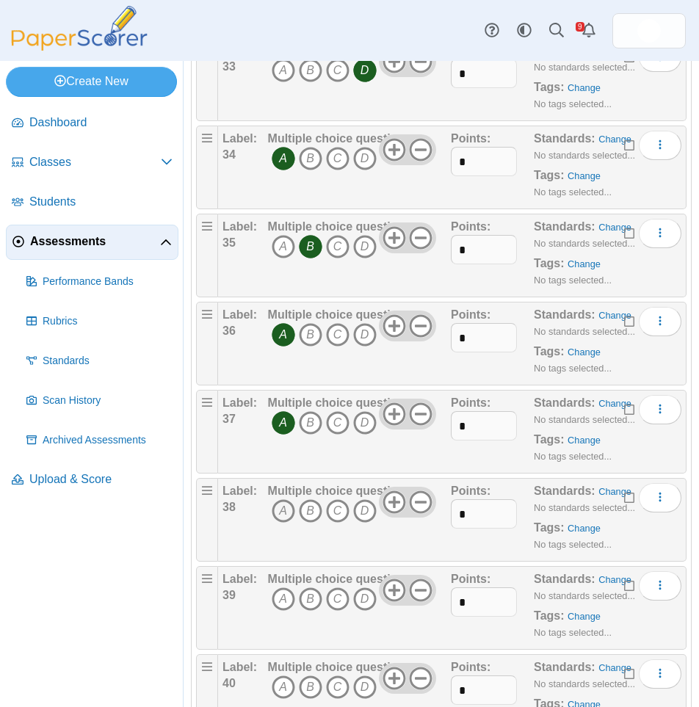
click at [284, 513] on icon "A" at bounding box center [284, 512] width 24 height 24
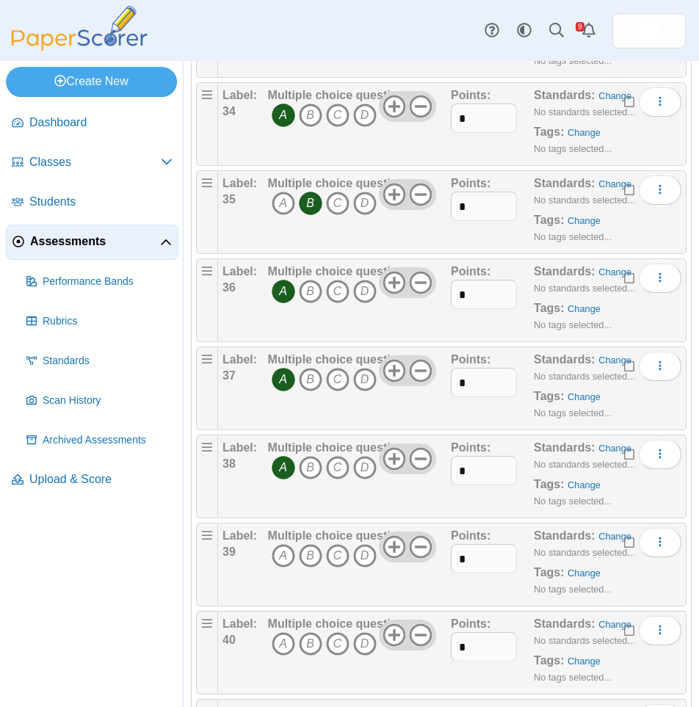
scroll to position [3085, 0]
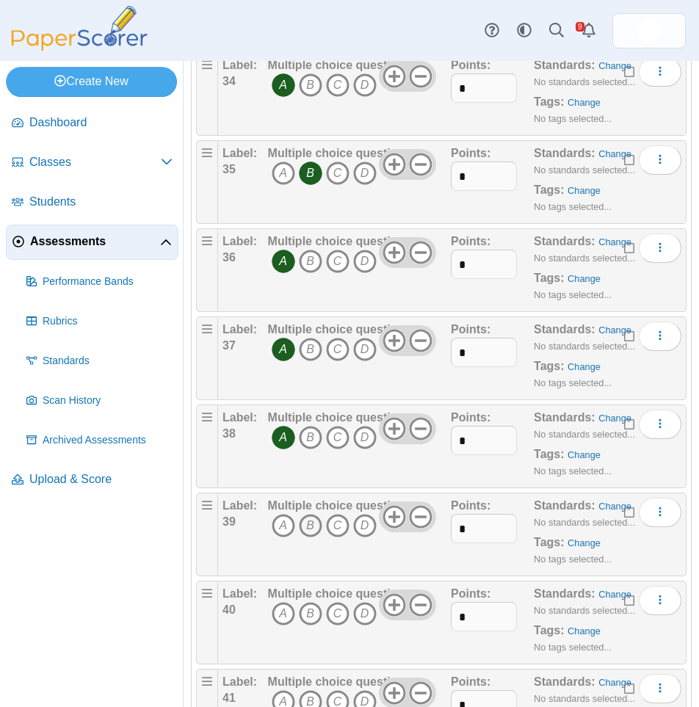
click at [306, 525] on icon "B" at bounding box center [311, 526] width 24 height 24
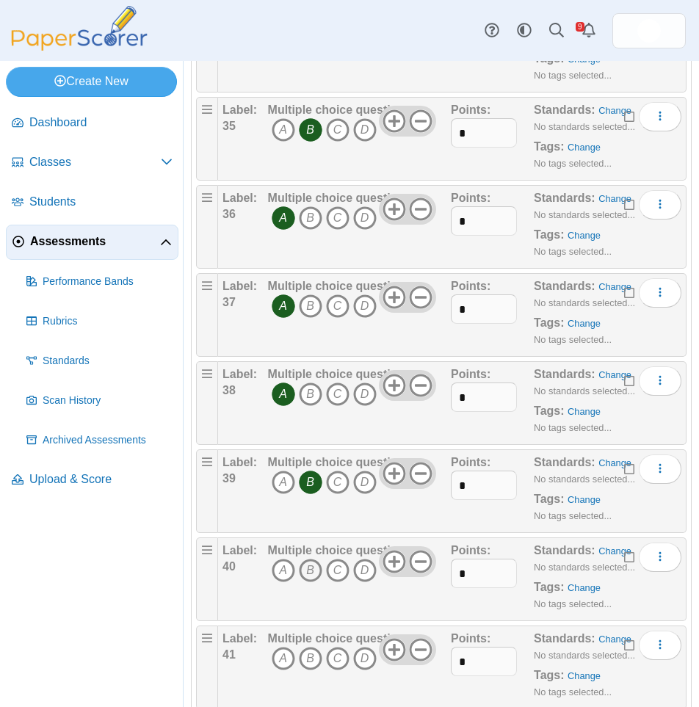
scroll to position [3159, 0]
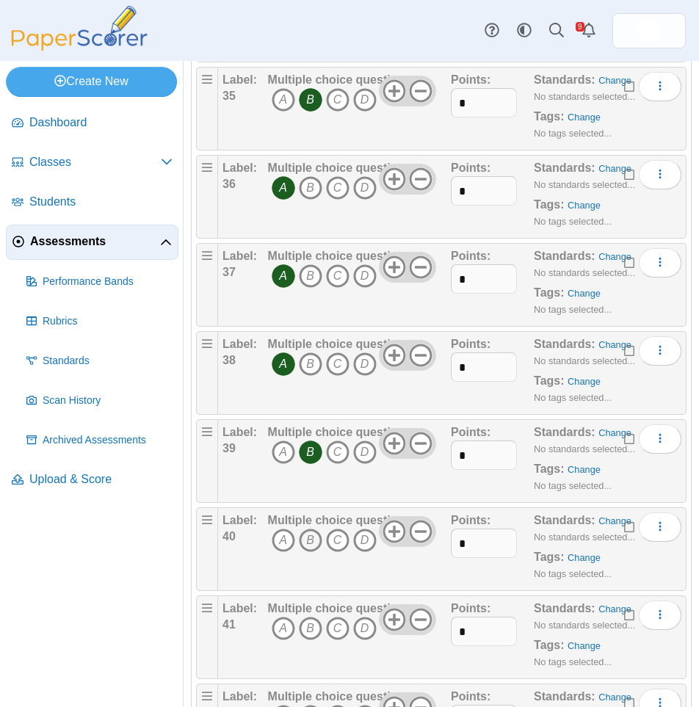
drag, startPoint x: 317, startPoint y: 540, endPoint x: 320, endPoint y: 619, distance: 79.4
click at [317, 541] on icon "B" at bounding box center [311, 541] width 24 height 24
click at [313, 633] on icon "B" at bounding box center [311, 629] width 24 height 24
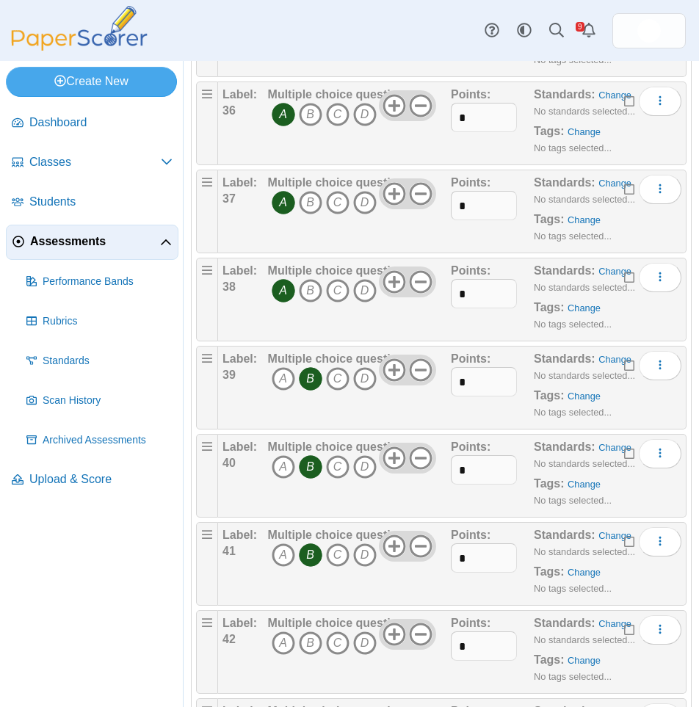
scroll to position [3306, 0]
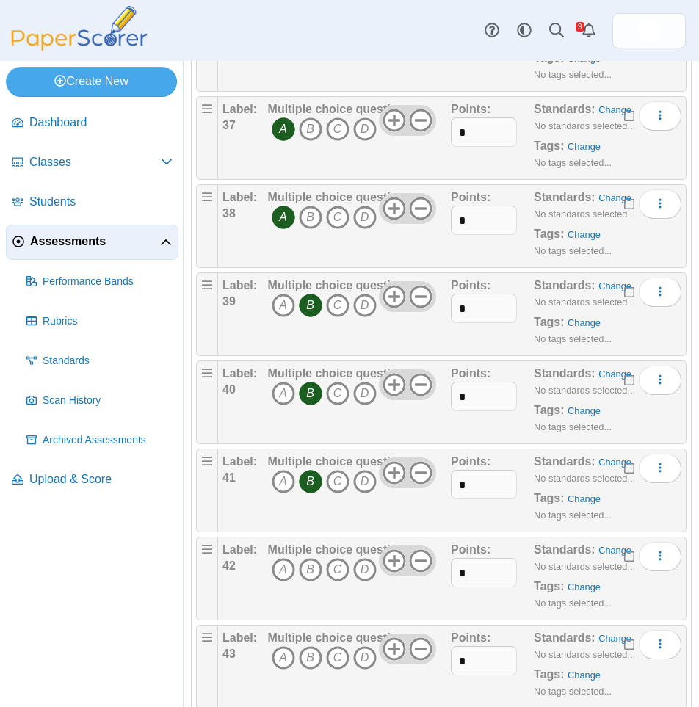
click at [309, 569] on icon "B" at bounding box center [311, 570] width 24 height 24
click at [307, 660] on icon "B" at bounding box center [311, 658] width 24 height 24
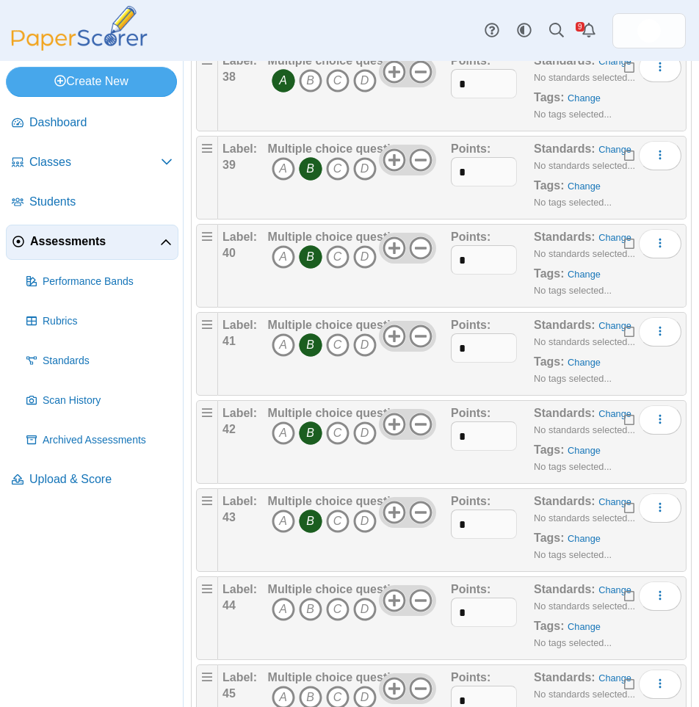
scroll to position [3453, 0]
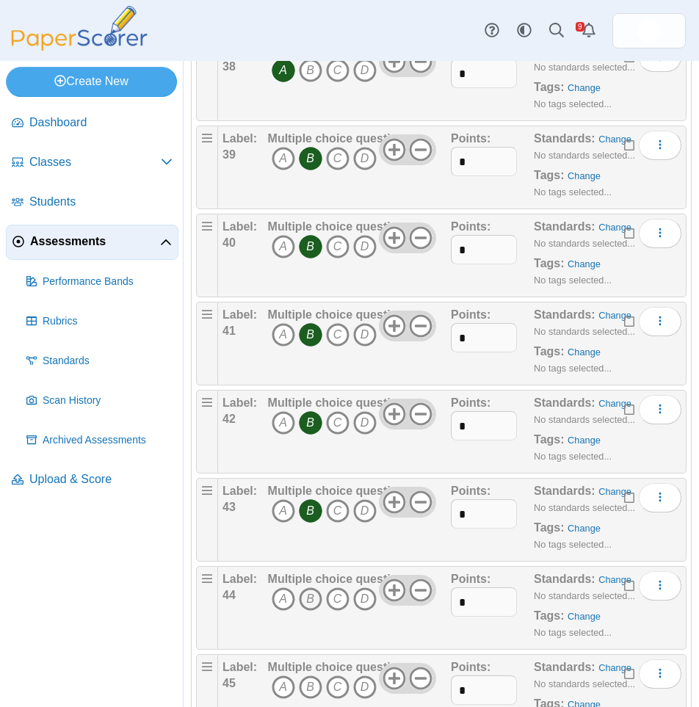
click at [308, 606] on icon "B" at bounding box center [311, 600] width 24 height 24
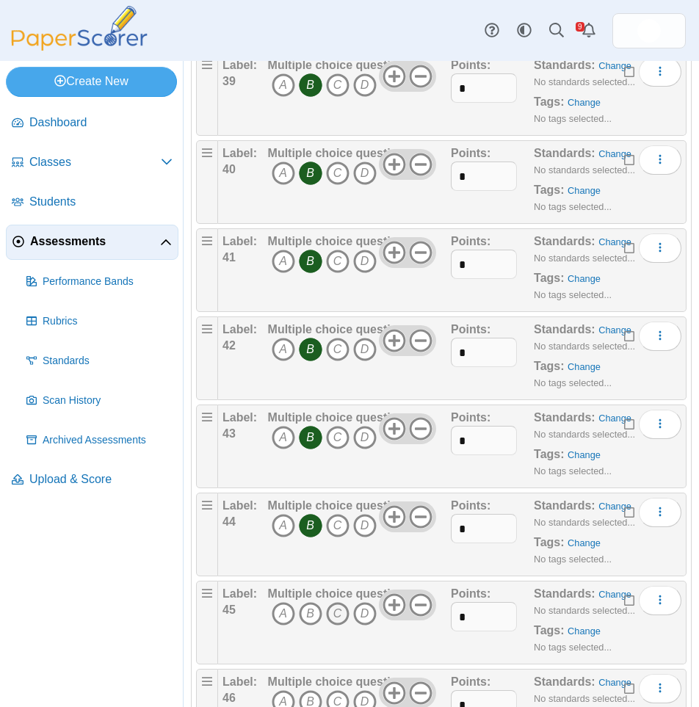
click at [339, 617] on icon "C" at bounding box center [338, 614] width 24 height 24
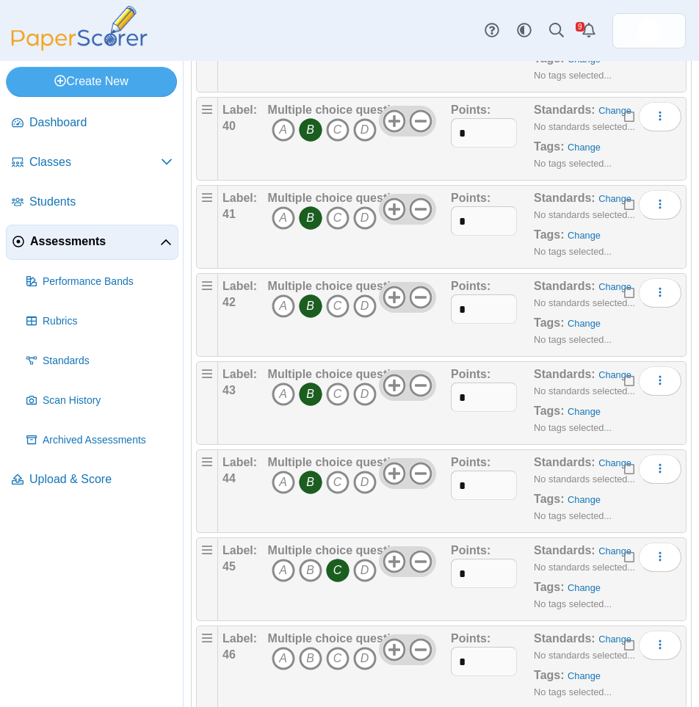
scroll to position [3600, 0]
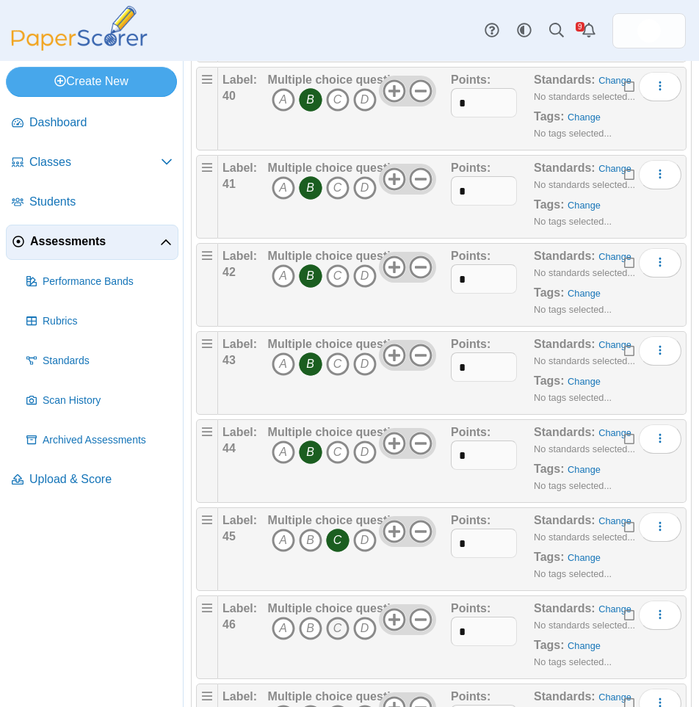
click at [334, 637] on icon "C" at bounding box center [338, 629] width 24 height 24
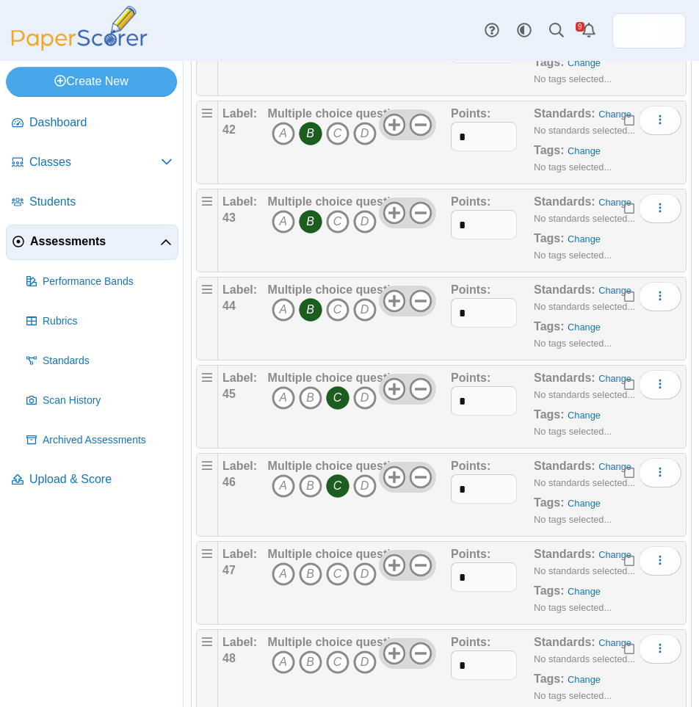
scroll to position [3746, 0]
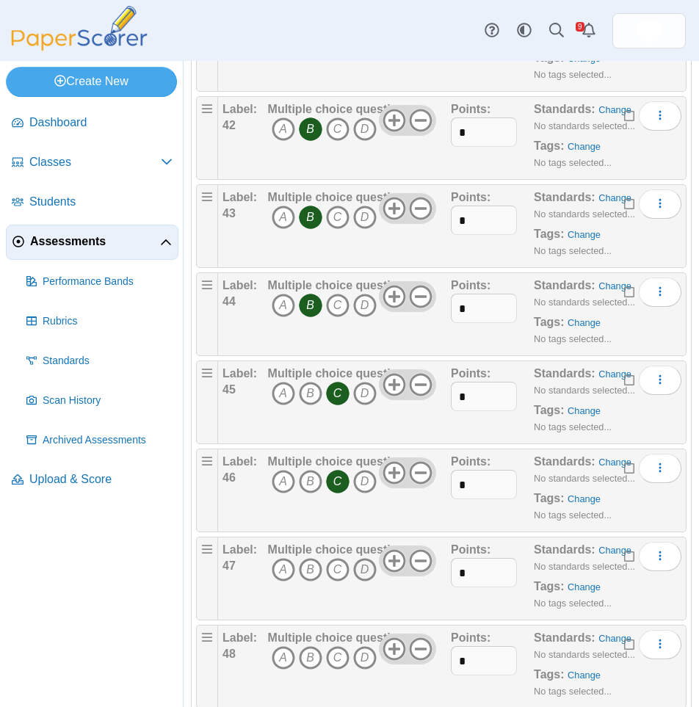
click at [366, 574] on icon "D" at bounding box center [365, 570] width 24 height 24
click at [362, 656] on icon "D" at bounding box center [365, 658] width 24 height 24
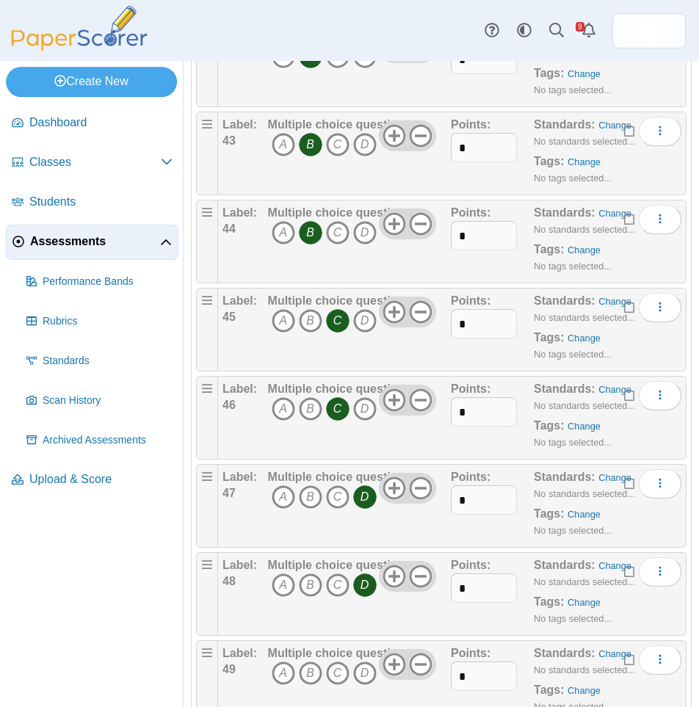
scroll to position [3820, 0]
click at [284, 676] on icon "A" at bounding box center [284, 673] width 24 height 24
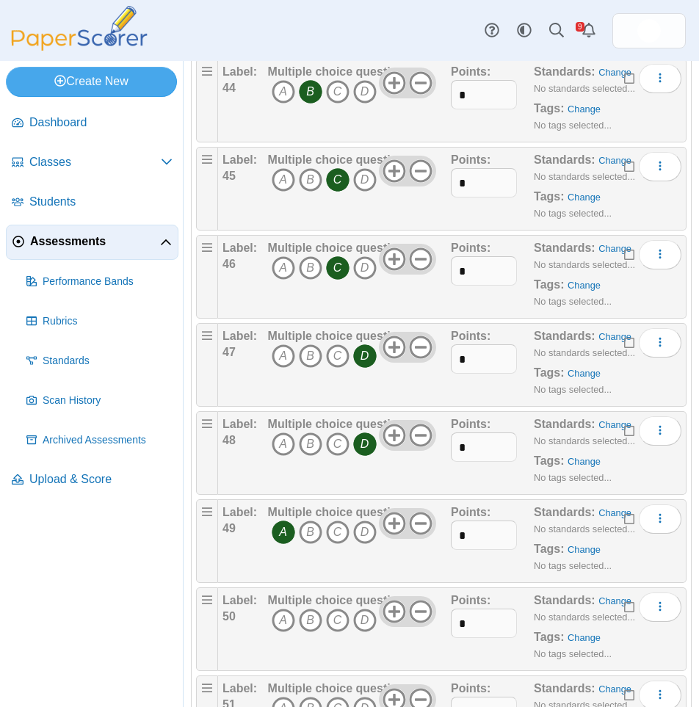
scroll to position [3967, 0]
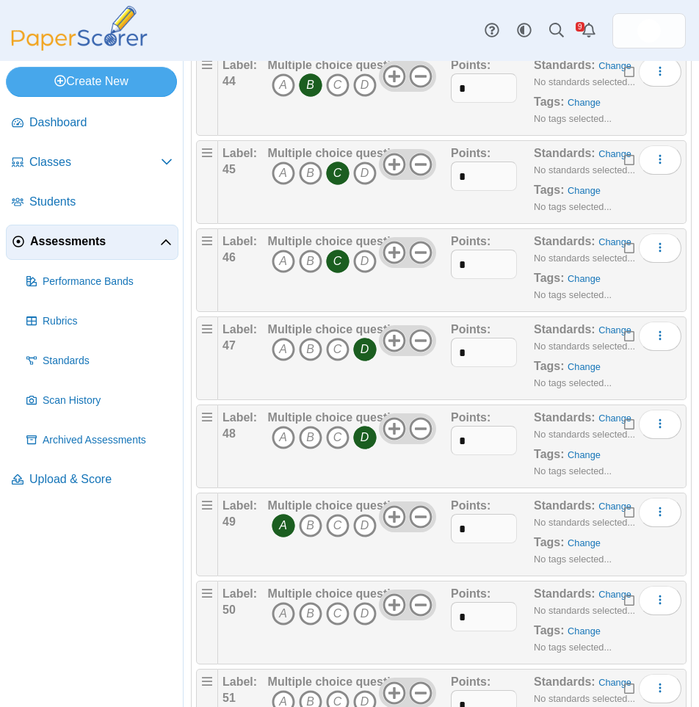
click at [279, 621] on icon "A" at bounding box center [284, 614] width 24 height 24
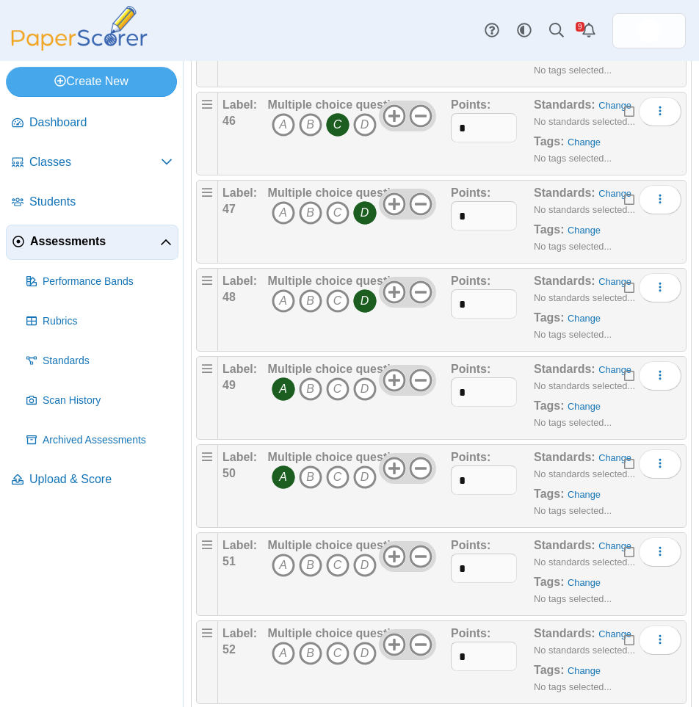
scroll to position [4114, 0]
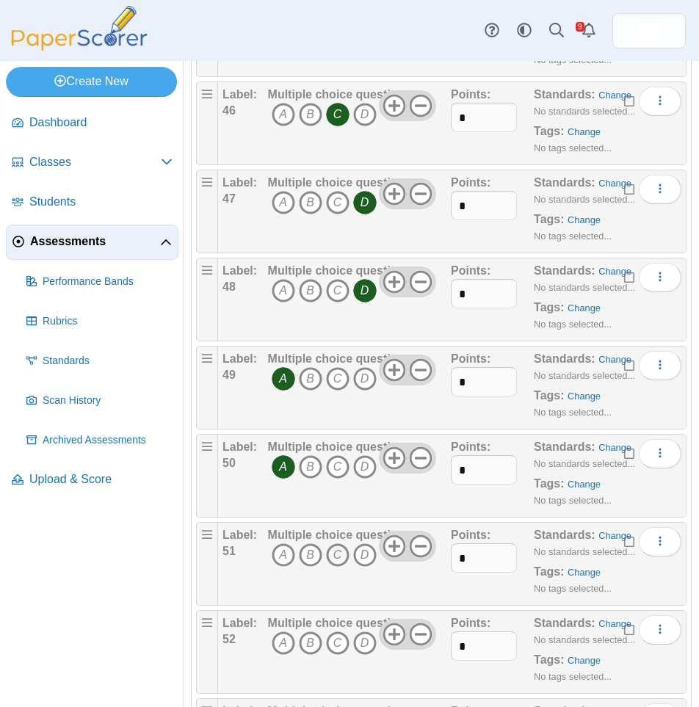
click at [336, 556] on icon "C" at bounding box center [338, 556] width 24 height 24
click at [310, 643] on icon "B" at bounding box center [311, 644] width 24 height 24
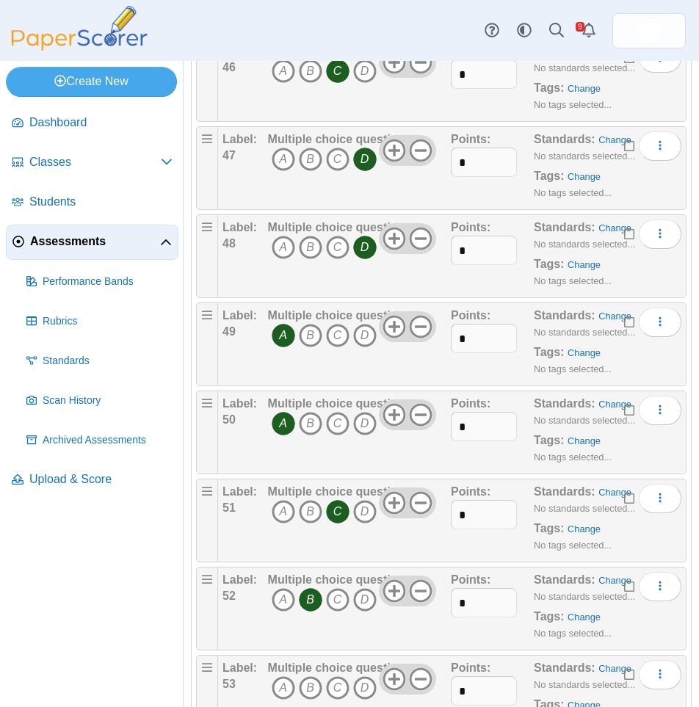
scroll to position [4261, 0]
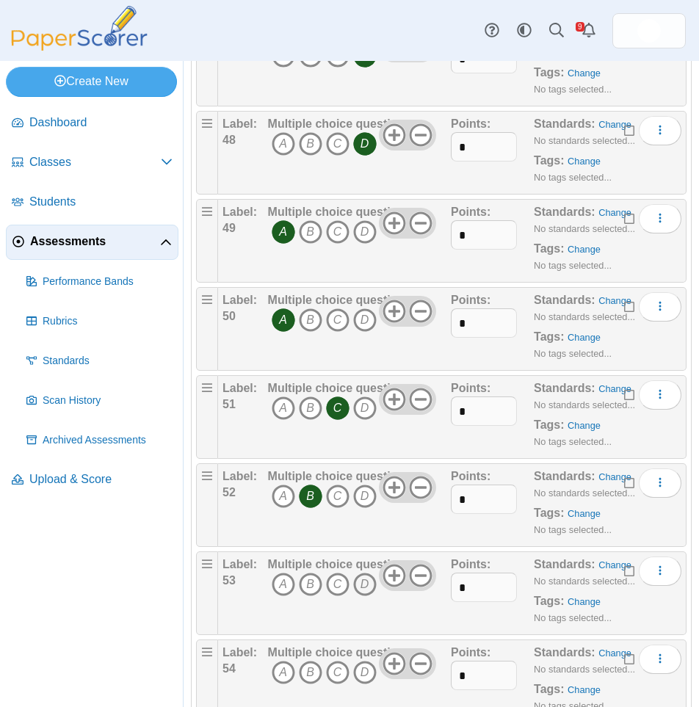
click at [362, 588] on icon "D" at bounding box center [365, 585] width 24 height 24
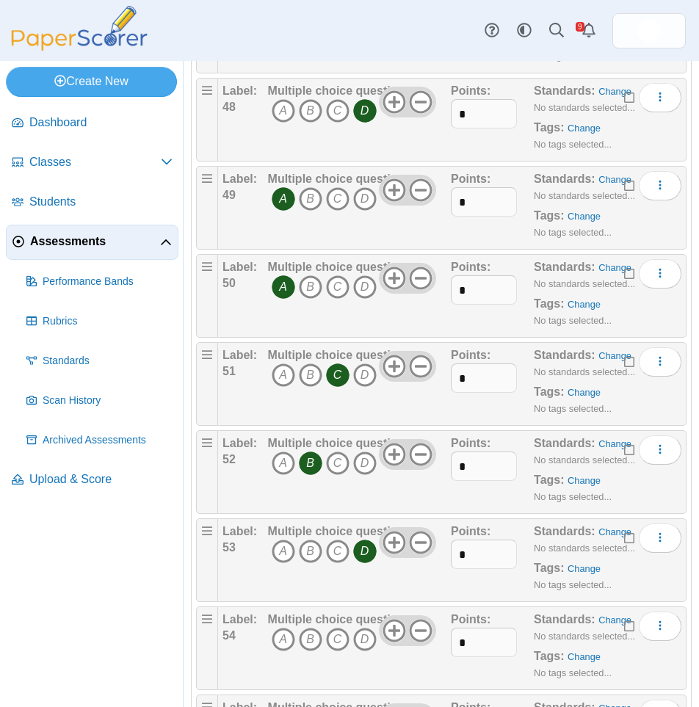
scroll to position [4334, 0]
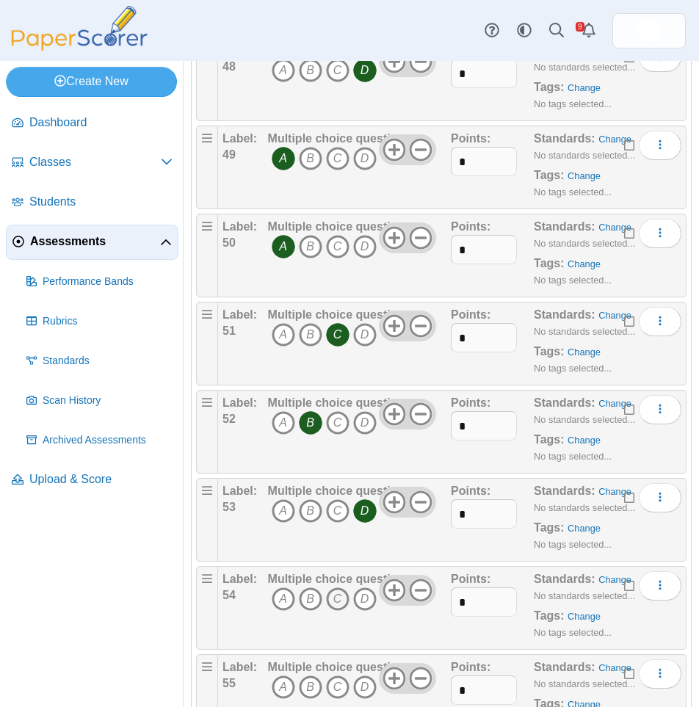
click at [339, 602] on icon "C" at bounding box center [338, 600] width 24 height 24
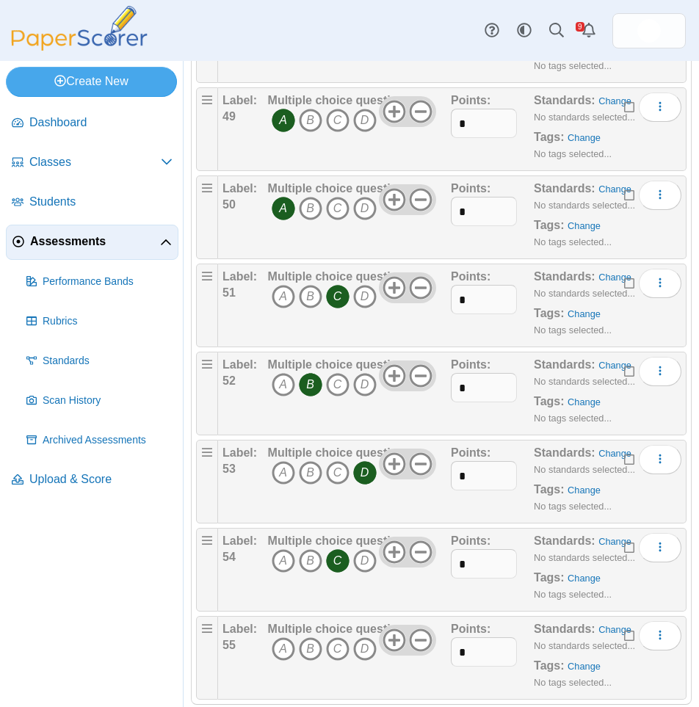
scroll to position [4399, 0]
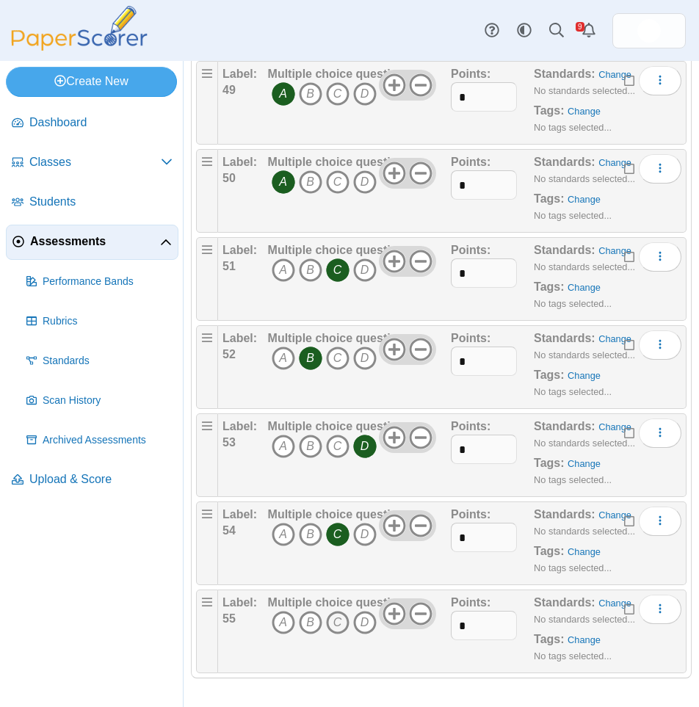
click at [335, 624] on icon "C" at bounding box center [338, 623] width 24 height 24
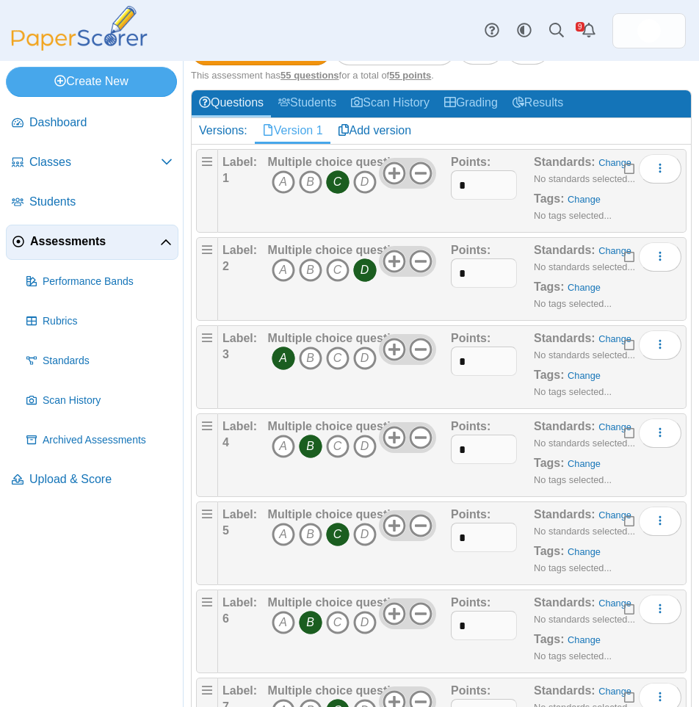
scroll to position [0, 0]
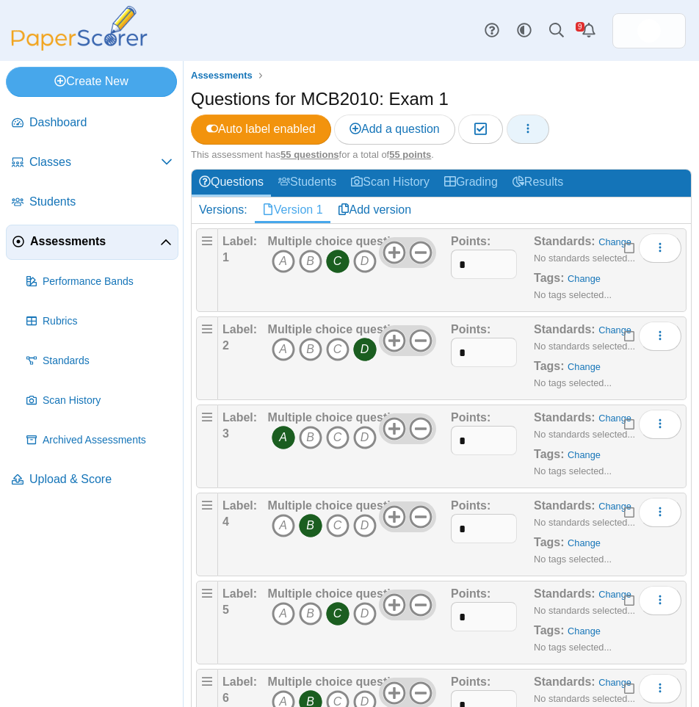
click at [534, 115] on button "button" at bounding box center [528, 129] width 43 height 29
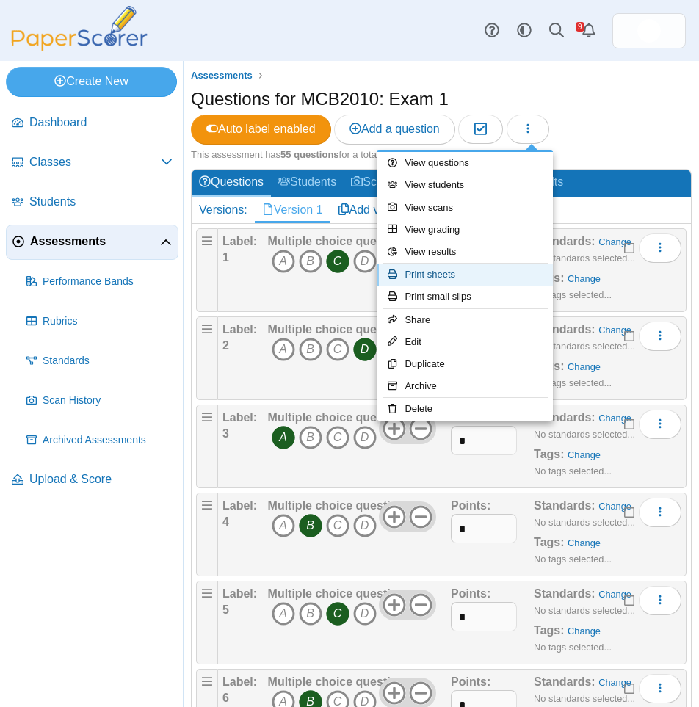
click at [484, 270] on link "Print sheets" at bounding box center [465, 275] width 176 height 22
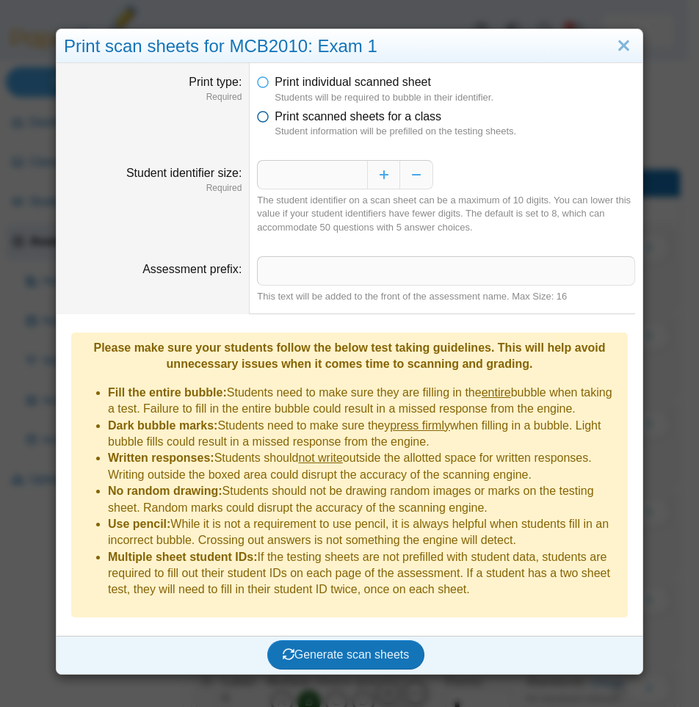
click at [308, 120] on span "Print scanned sheets for a class" at bounding box center [358, 116] width 167 height 12
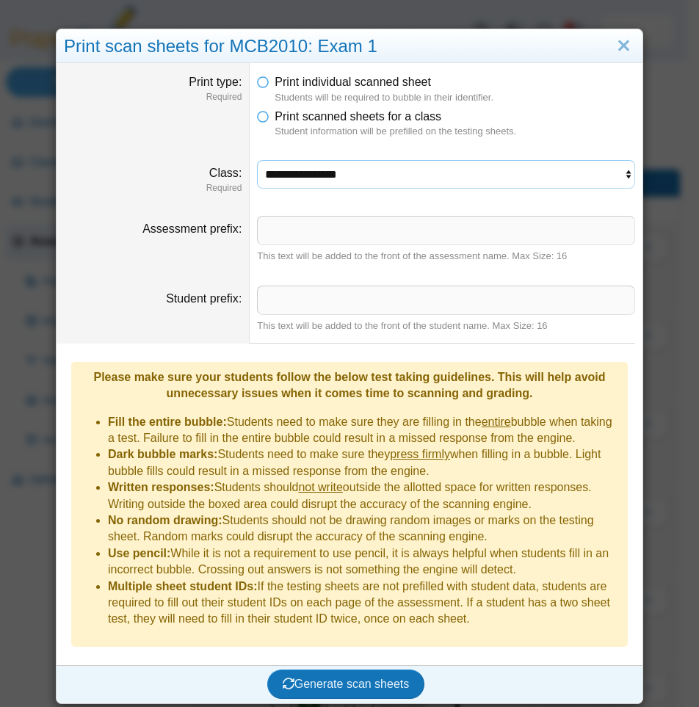
click at [317, 177] on select "**********" at bounding box center [446, 174] width 378 height 28
select select "**********"
click at [257, 160] on select "**********" at bounding box center [446, 174] width 378 height 28
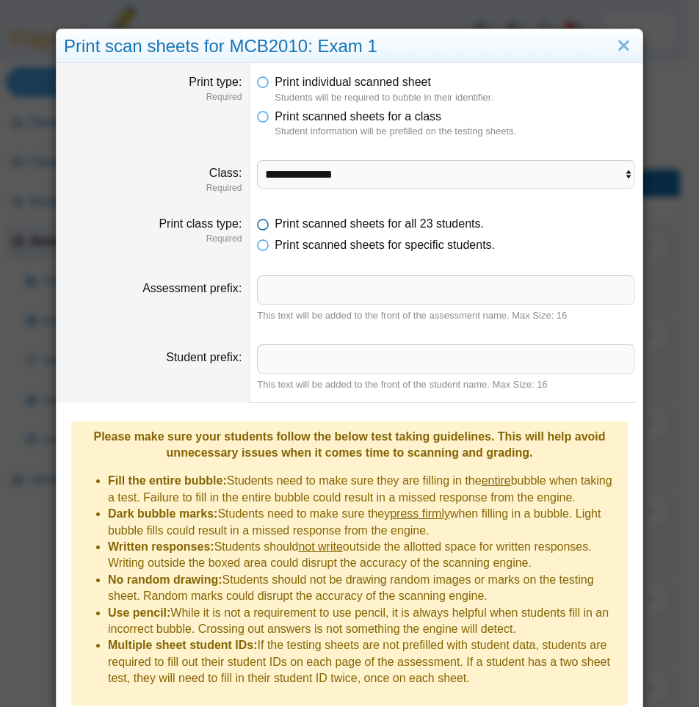
click at [325, 226] on span "Print scanned sheets for all 23 students." at bounding box center [379, 223] width 209 height 12
click at [335, 291] on input "Assessment prefix" at bounding box center [446, 289] width 378 height 29
drag, startPoint x: 399, startPoint y: 292, endPoint x: 306, endPoint y: 303, distance: 93.9
click at [306, 303] on input "**********" at bounding box center [446, 289] width 378 height 29
type input "**********"
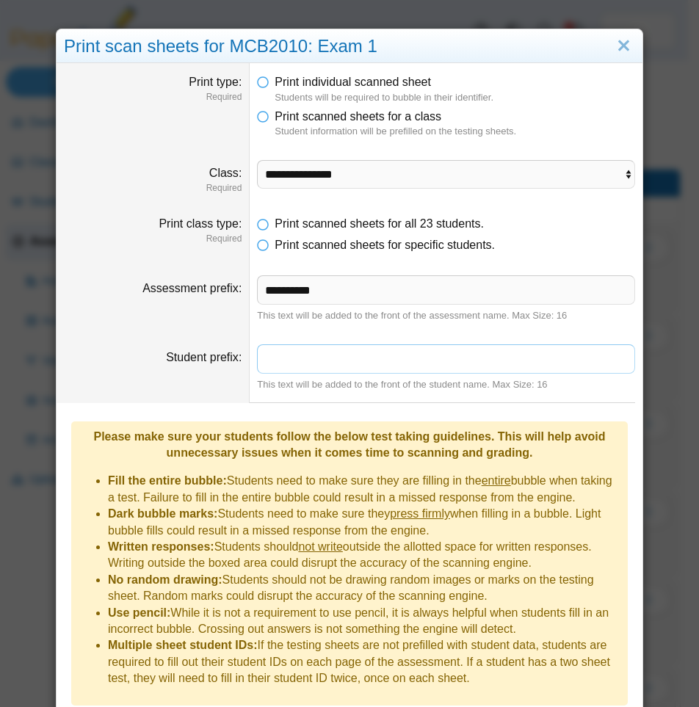
click at [358, 361] on input "Student prefix" at bounding box center [446, 359] width 378 height 29
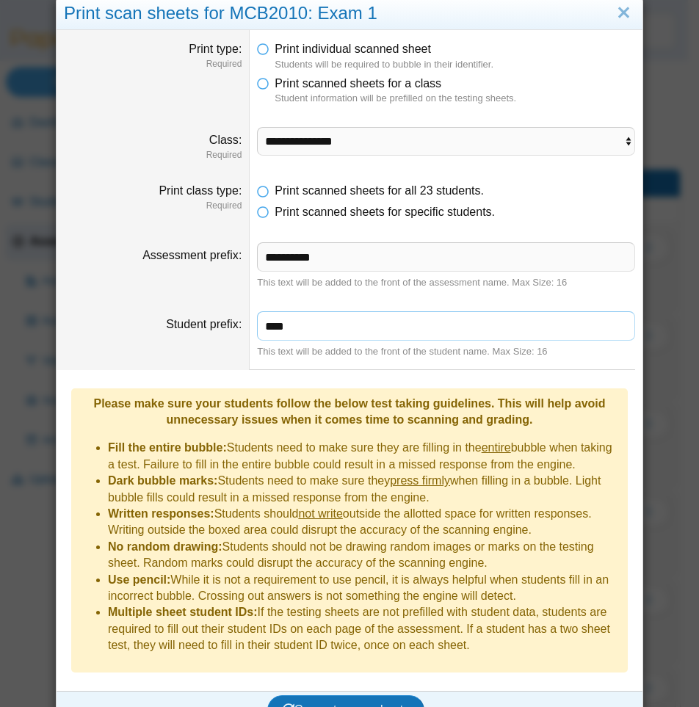
scroll to position [40, 0]
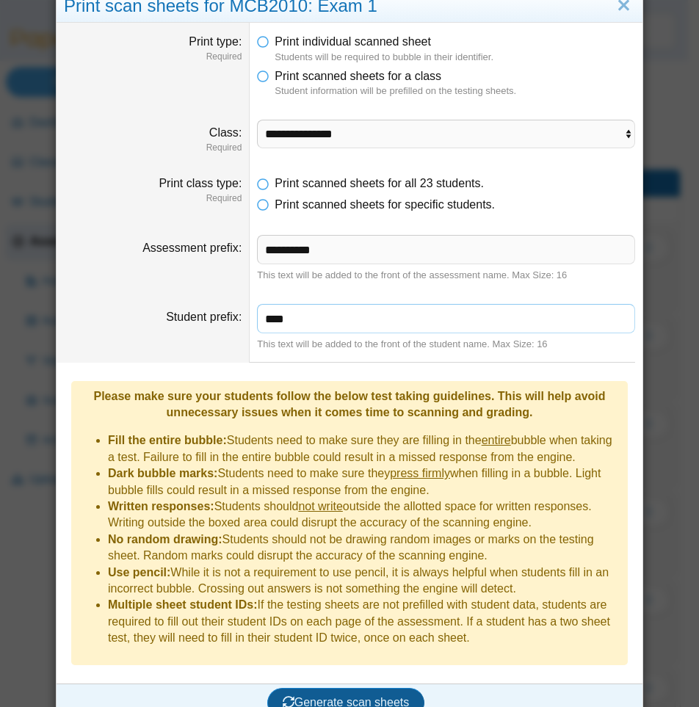
type input "****"
click at [320, 696] on span "Generate scan sheets" at bounding box center [346, 702] width 127 height 12
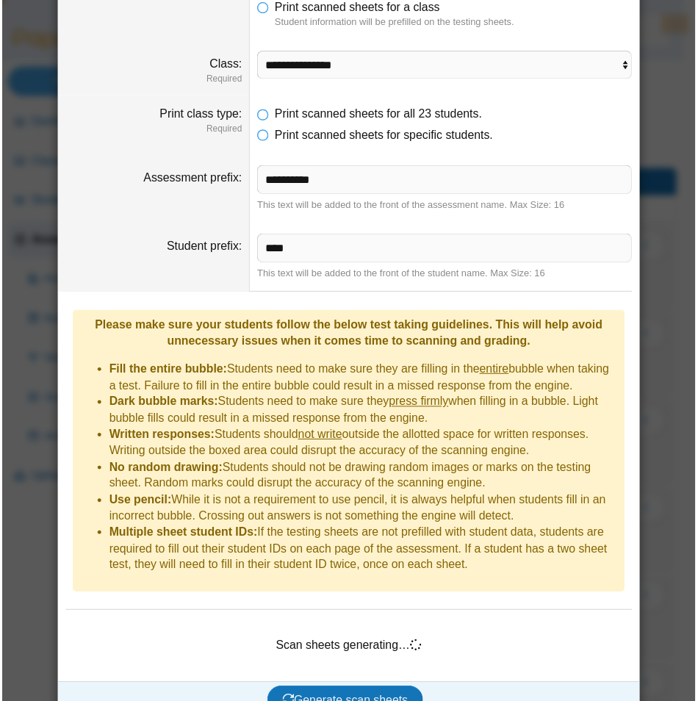
scroll to position [112, 0]
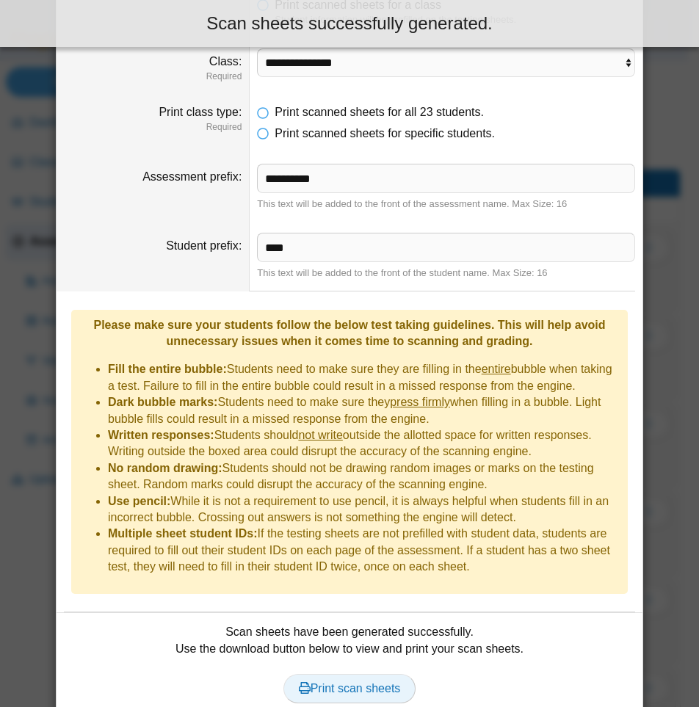
click at [343, 682] on span "Print scan sheets" at bounding box center [350, 688] width 102 height 12
